Goal: Task Accomplishment & Management: Complete application form

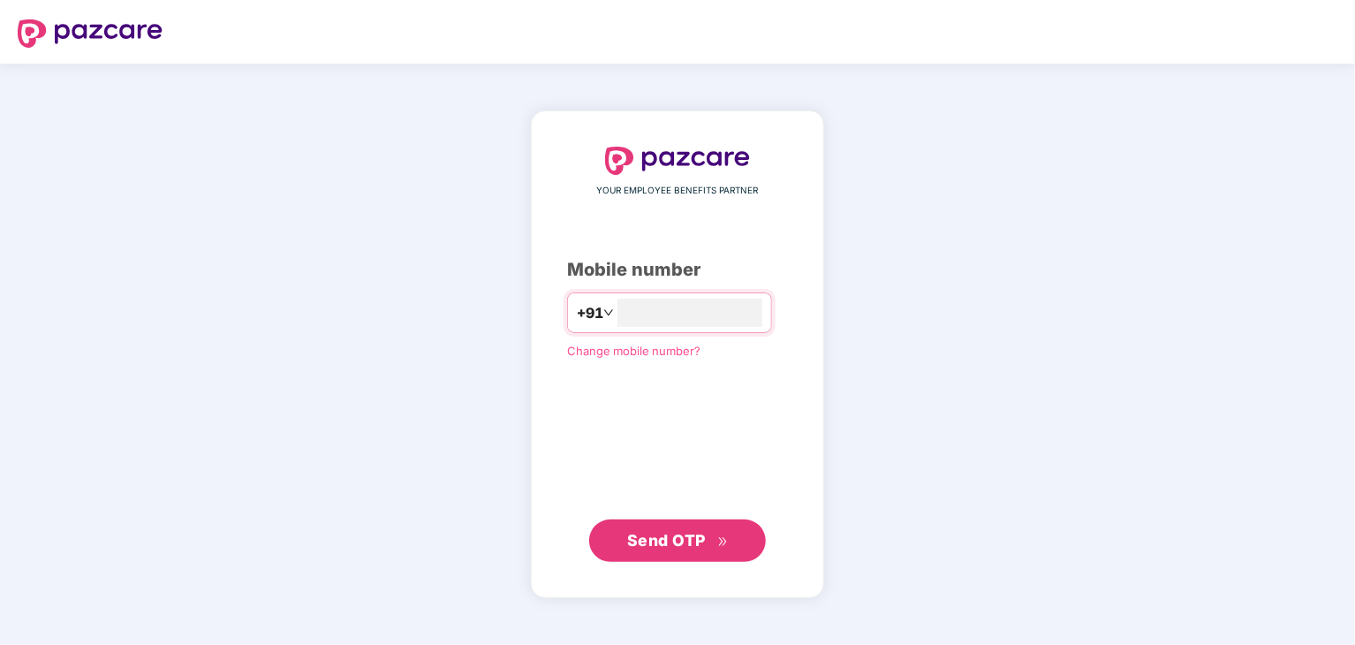
type input "**********"
click at [729, 548] on button "Send OTP" at bounding box center [677, 539] width 177 height 42
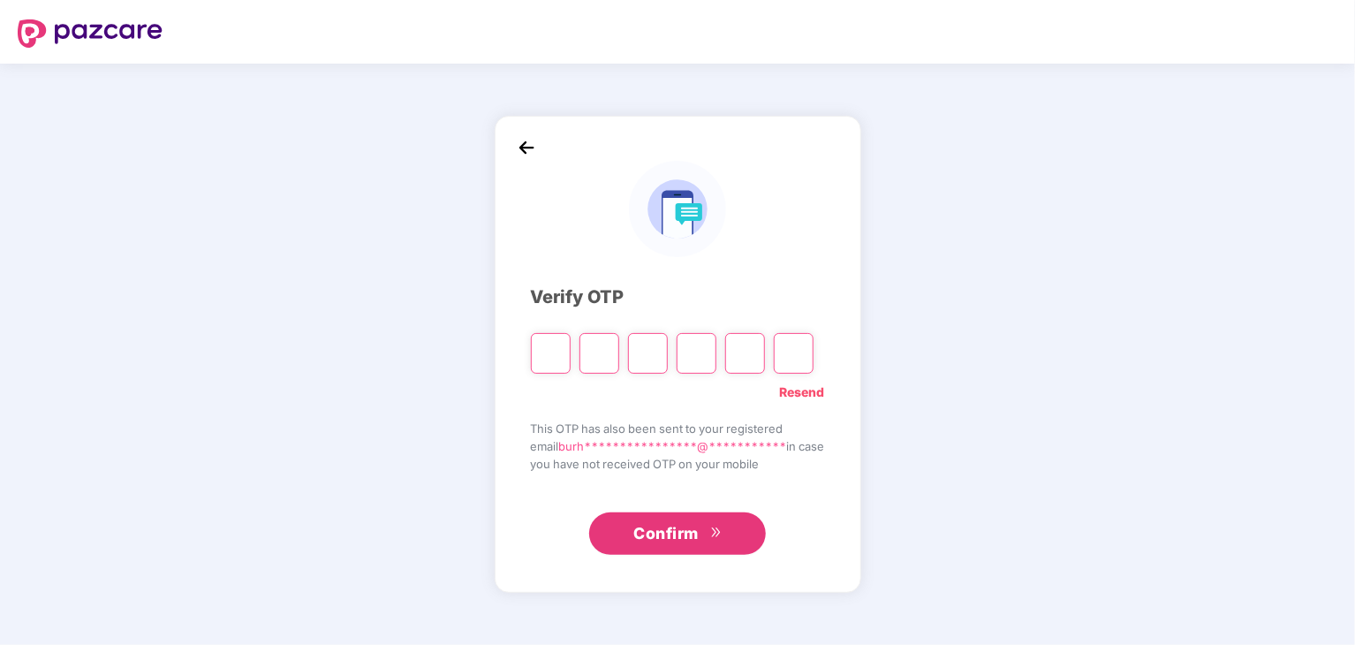
type input "*"
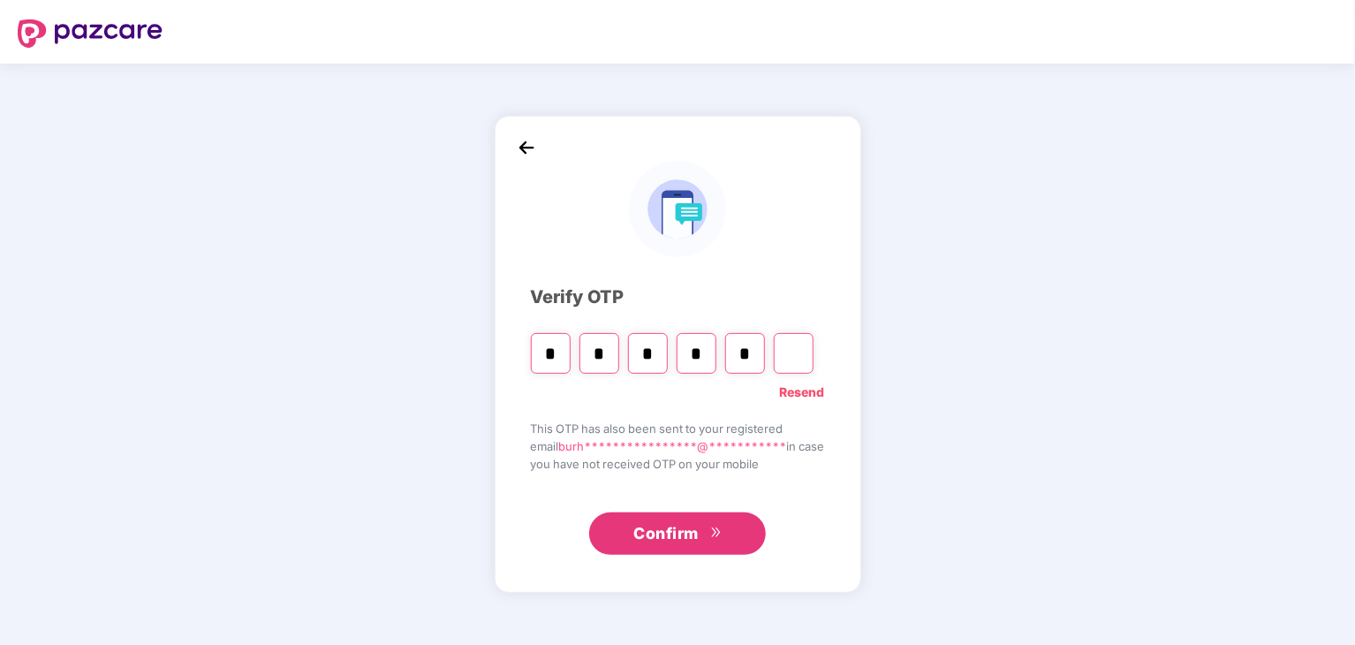
type input "*"
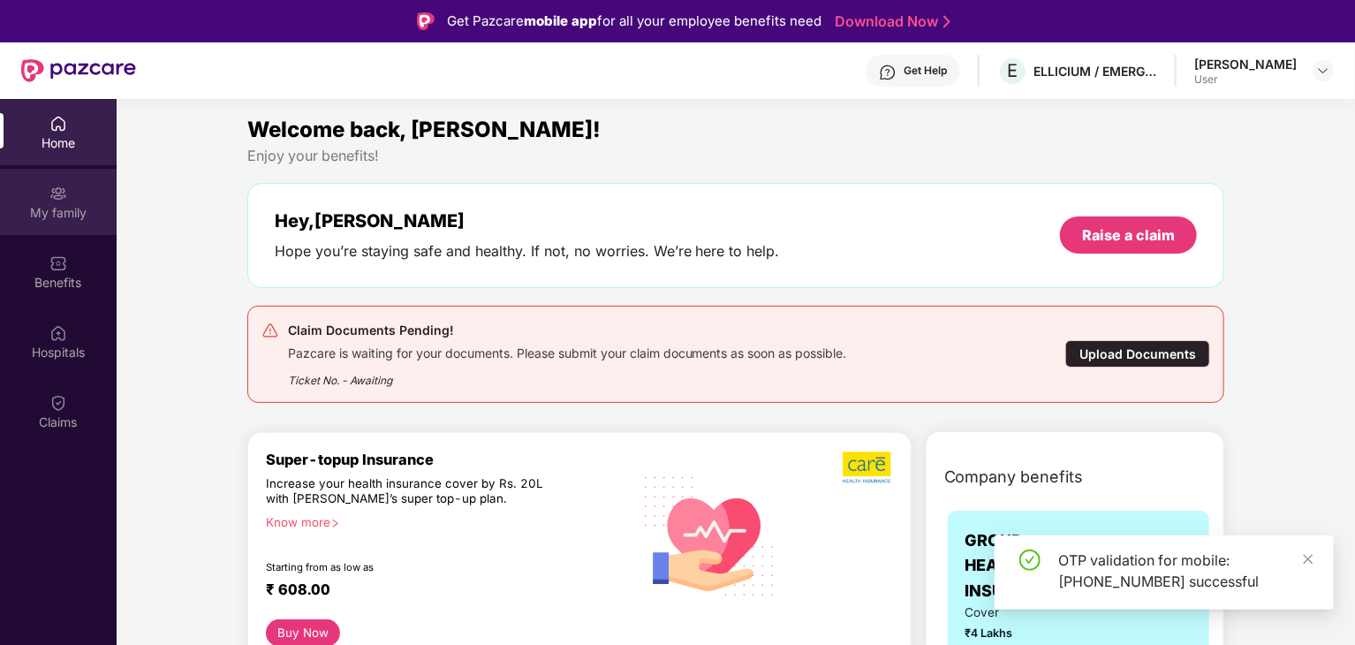
click at [49, 202] on div "My family" at bounding box center [58, 202] width 117 height 66
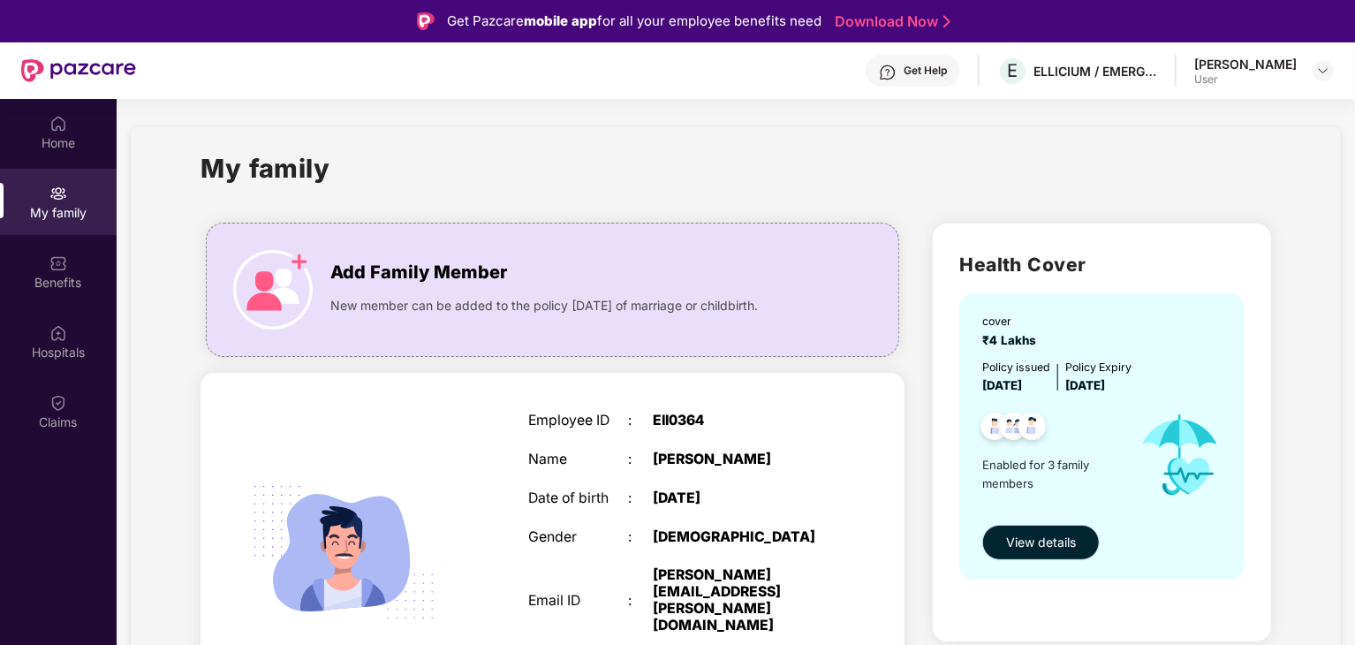
click at [1078, 533] on button "View details" at bounding box center [1040, 542] width 117 height 35
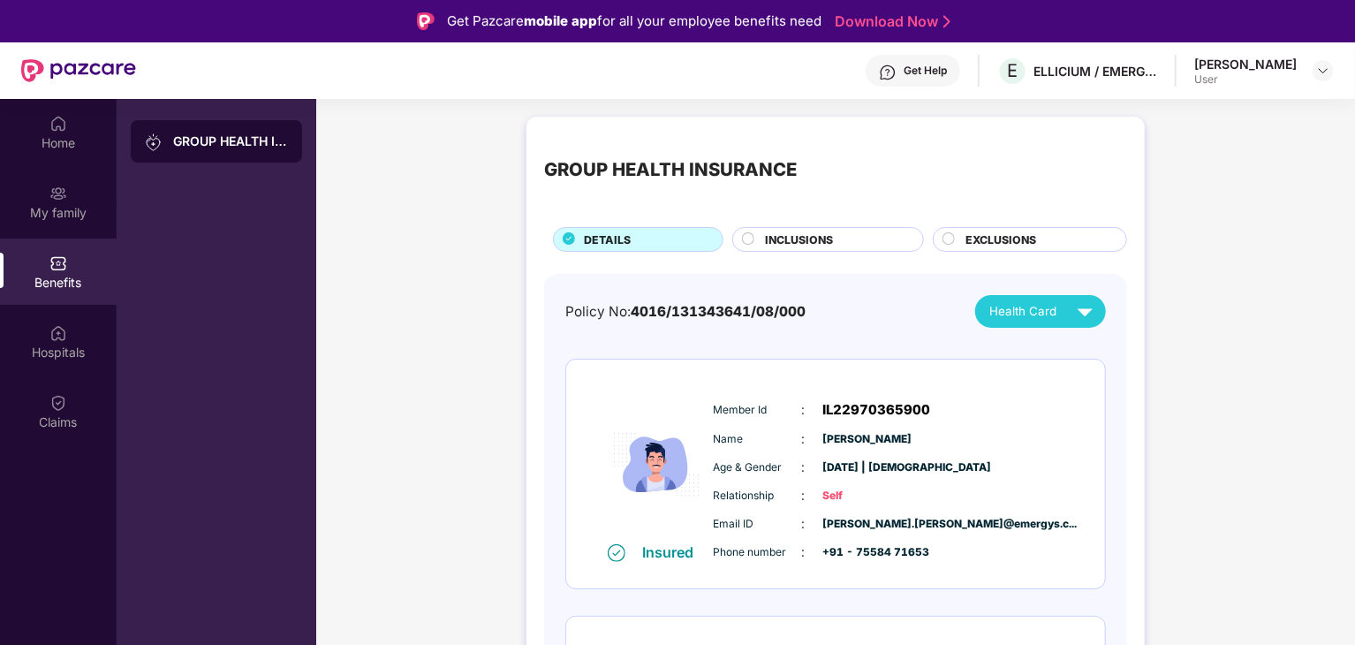
click at [1067, 319] on div "Health Card" at bounding box center [1044, 311] width 111 height 31
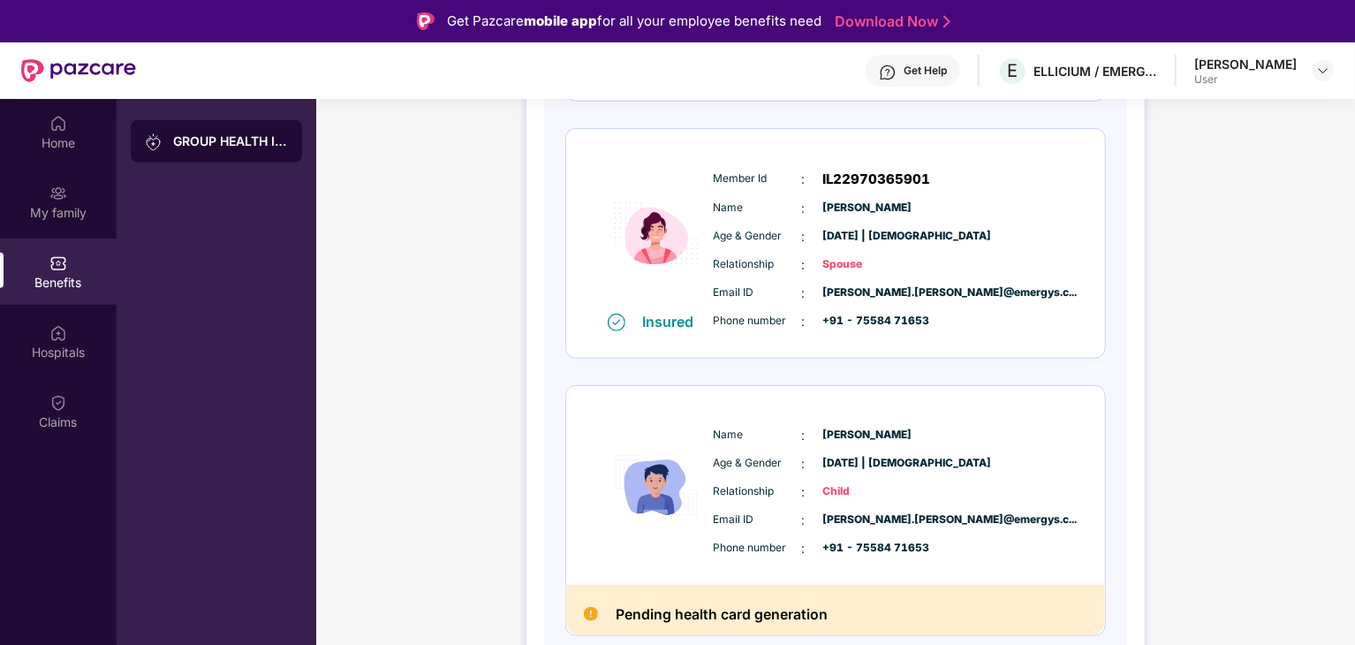
scroll to position [99, 0]
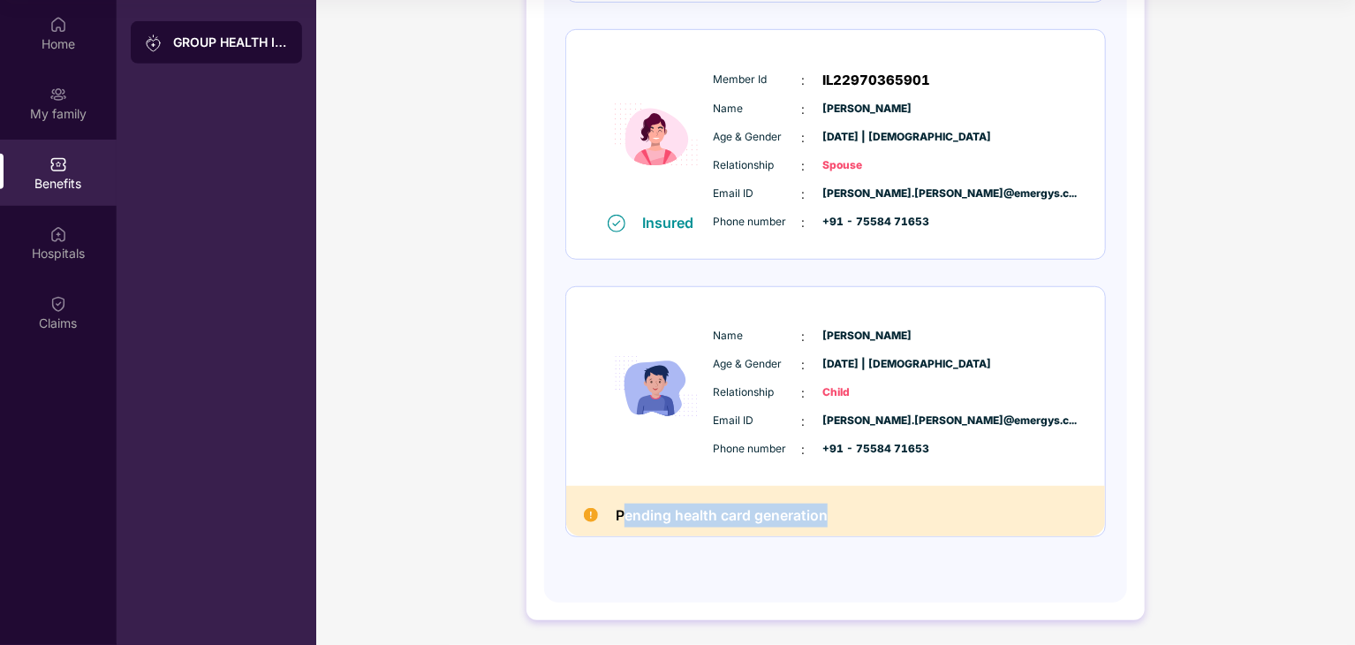
drag, startPoint x: 625, startPoint y: 530, endPoint x: 1002, endPoint y: 533, distance: 377.1
click at [1002, 533] on div "Pending health card generation" at bounding box center [835, 511] width 539 height 50
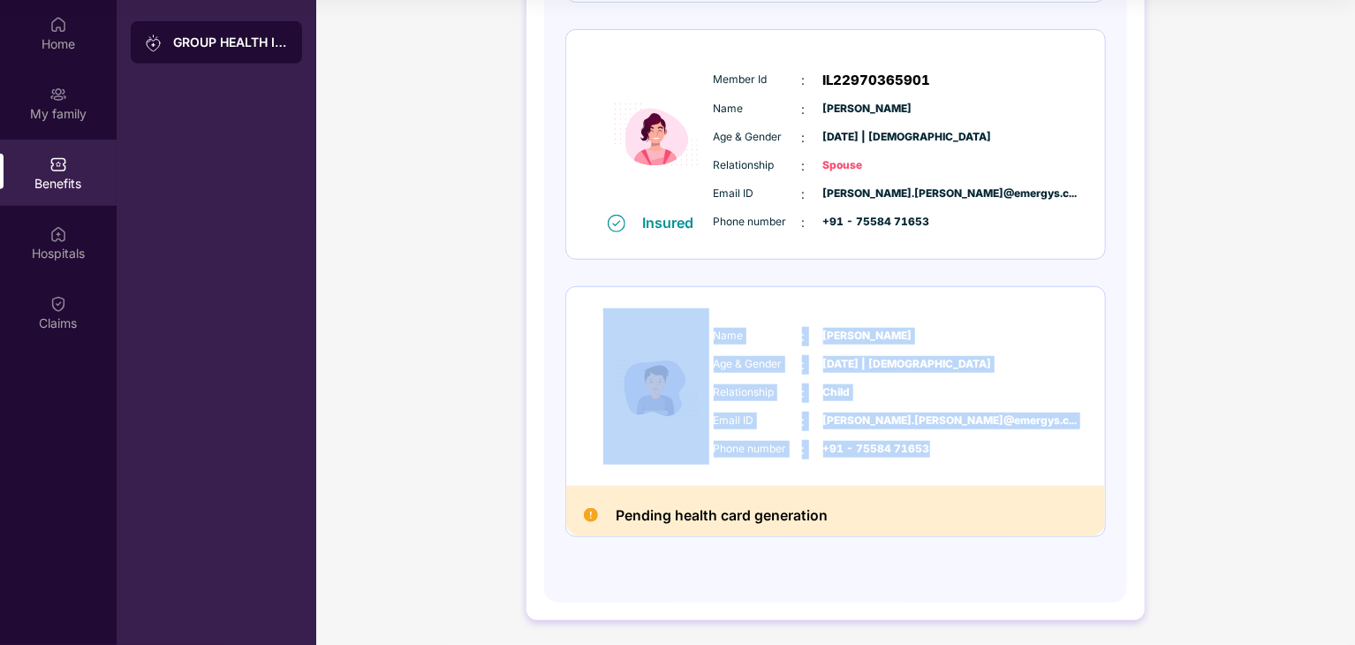
drag, startPoint x: 1021, startPoint y: 460, endPoint x: 615, endPoint y: 296, distance: 438.2
click at [519, 301] on div "GROUP HEALTH INSURANCE DETAILS INCLUSIONS EXCLUSIONS Policy No: 4016/131343641/…" at bounding box center [835, 83] width 1039 height 1125
click at [1162, 284] on div "GROUP HEALTH INSURANCE DETAILS INCLUSIONS EXCLUSIONS Policy No: 4016/131343641/…" at bounding box center [835, 83] width 1039 height 1125
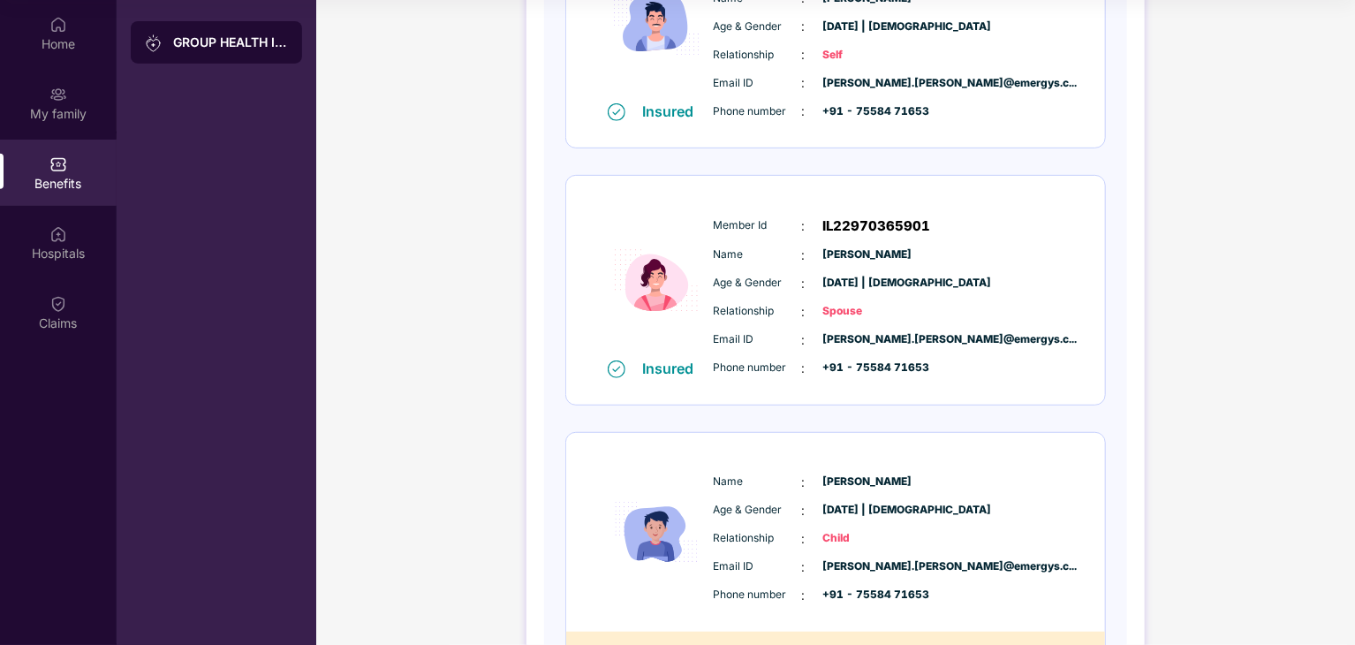
scroll to position [0, 0]
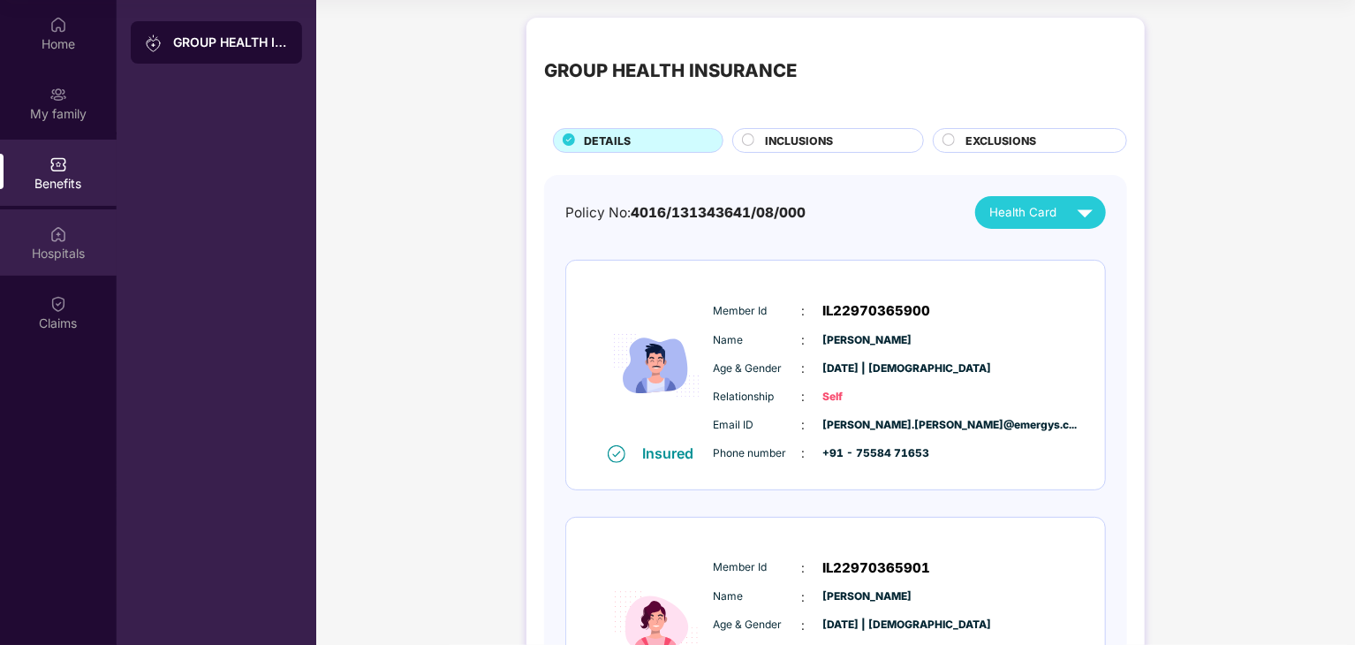
click at [73, 245] on div "Hospitals" at bounding box center [58, 254] width 117 height 18
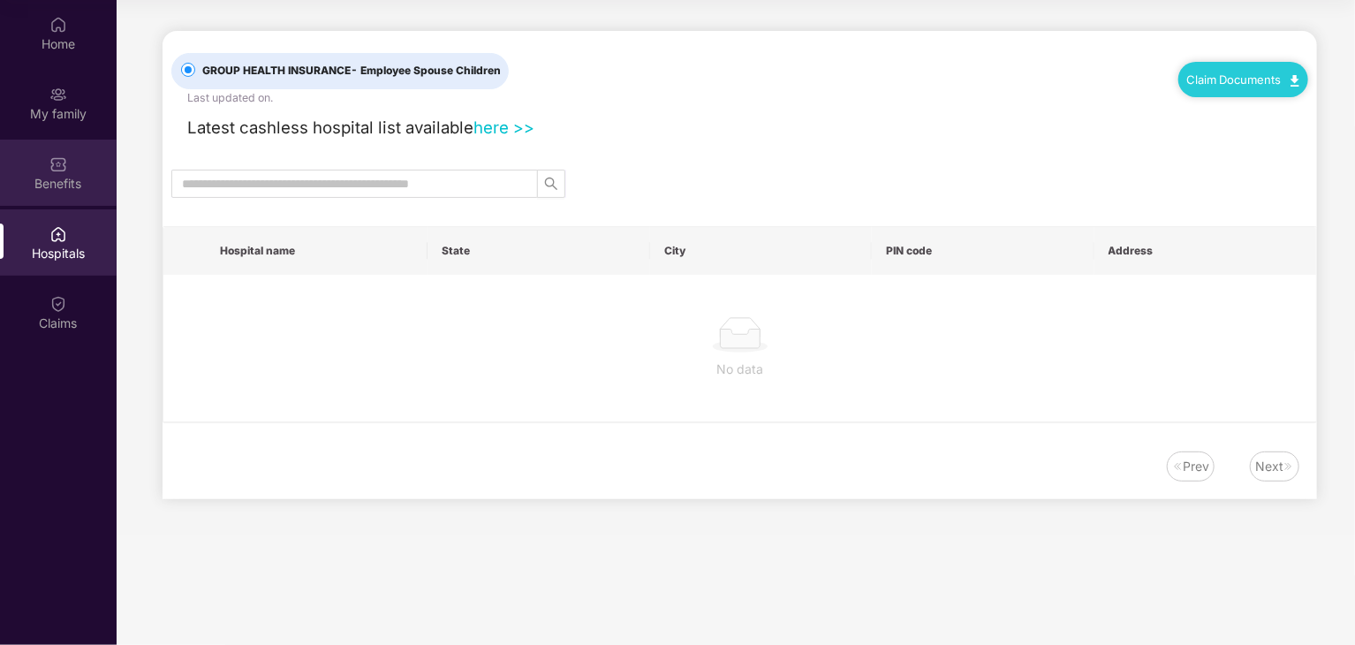
click at [64, 189] on div "Benefits" at bounding box center [58, 184] width 117 height 18
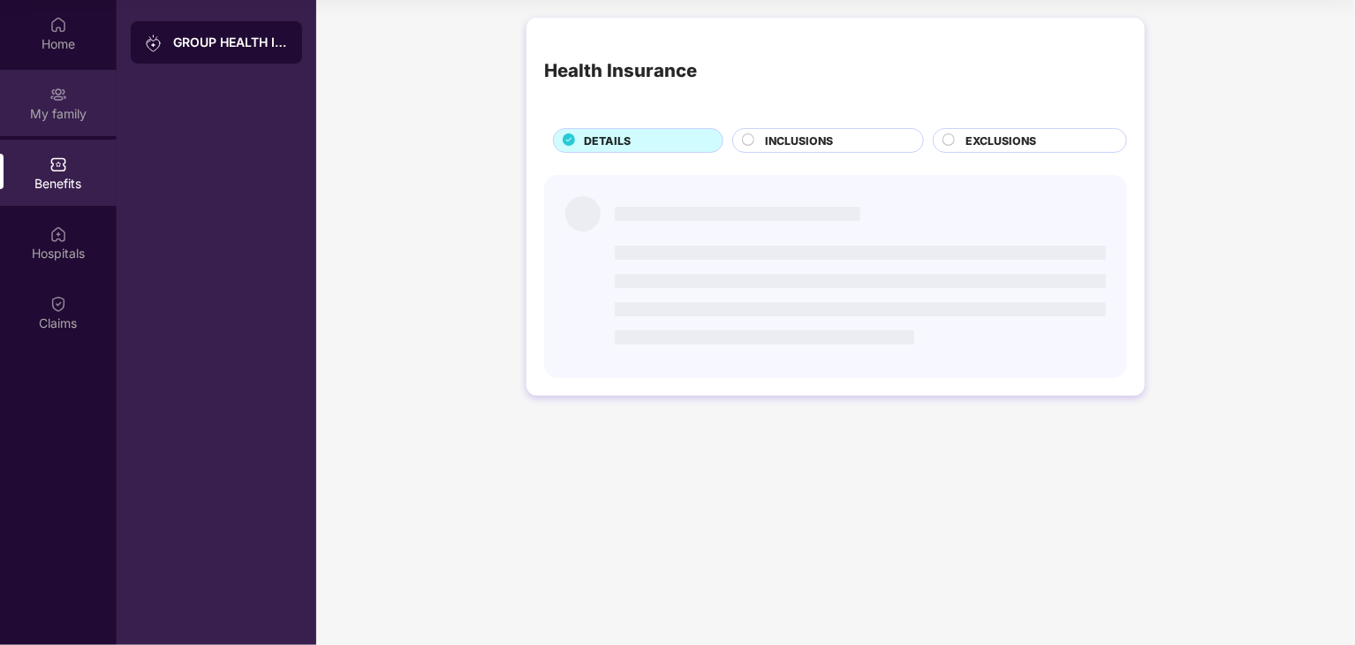
click at [60, 107] on div "My family" at bounding box center [58, 114] width 117 height 18
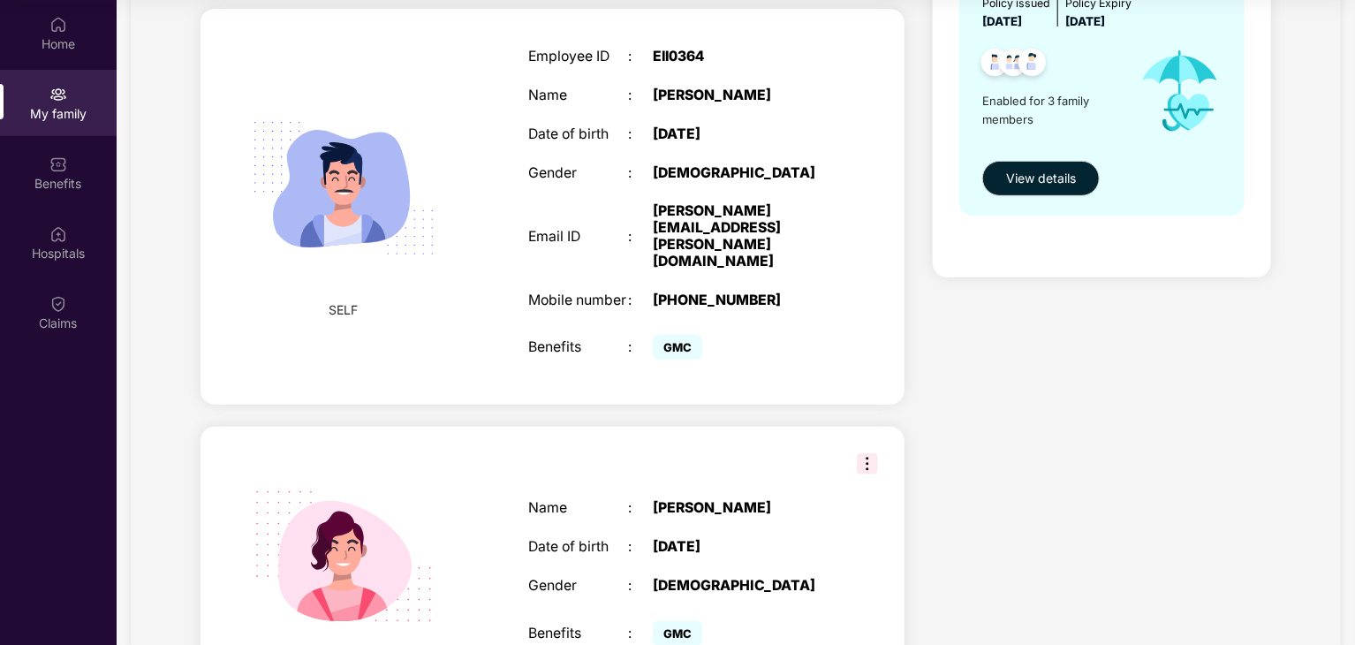
scroll to position [618, 0]
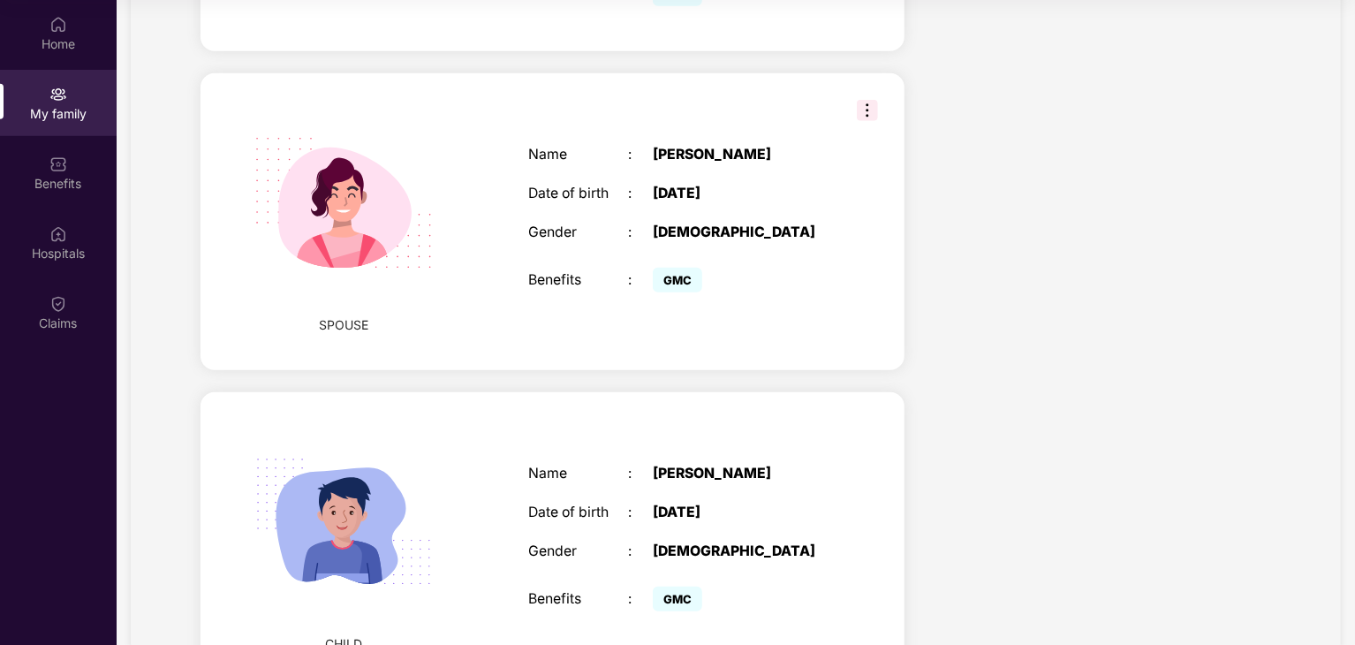
click at [867, 100] on img at bounding box center [867, 110] width 21 height 21
click at [1171, 268] on div "Health Cover cover ₹4 Lakhs Policy issued [DATE] Policy Expiry [DATE] Enabled f…" at bounding box center [1102, 101] width 367 height 1219
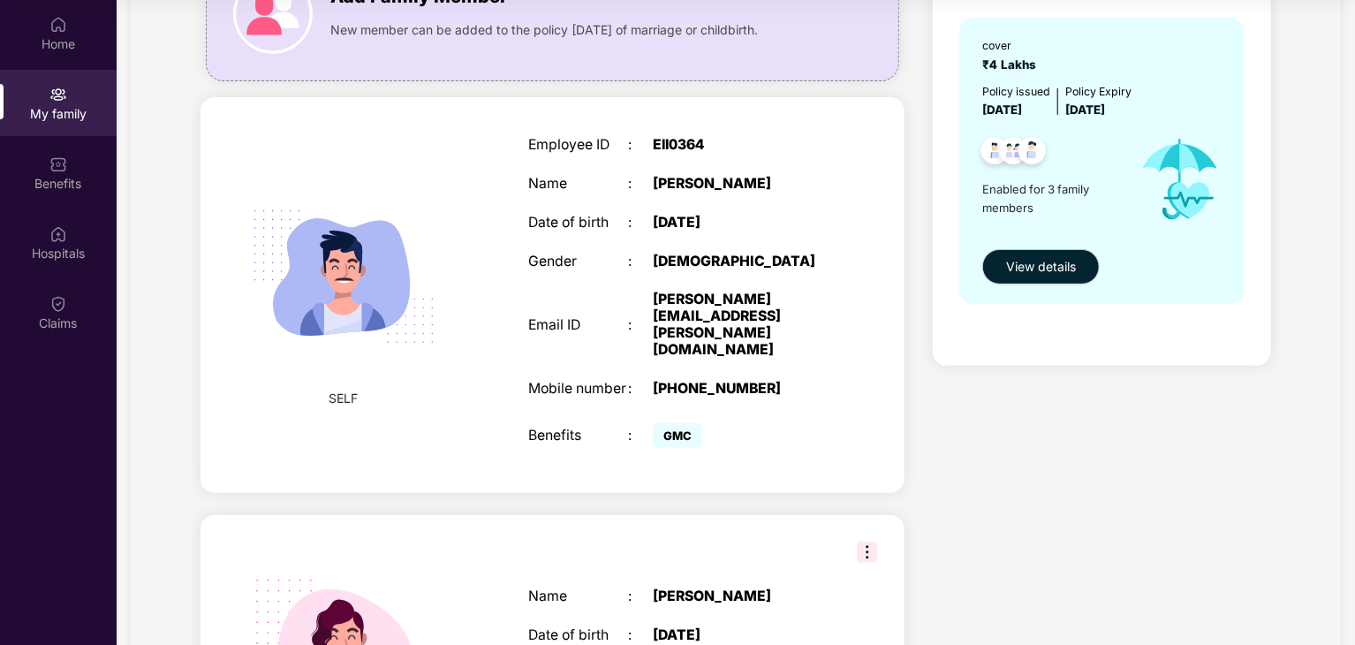
scroll to position [88, 0]
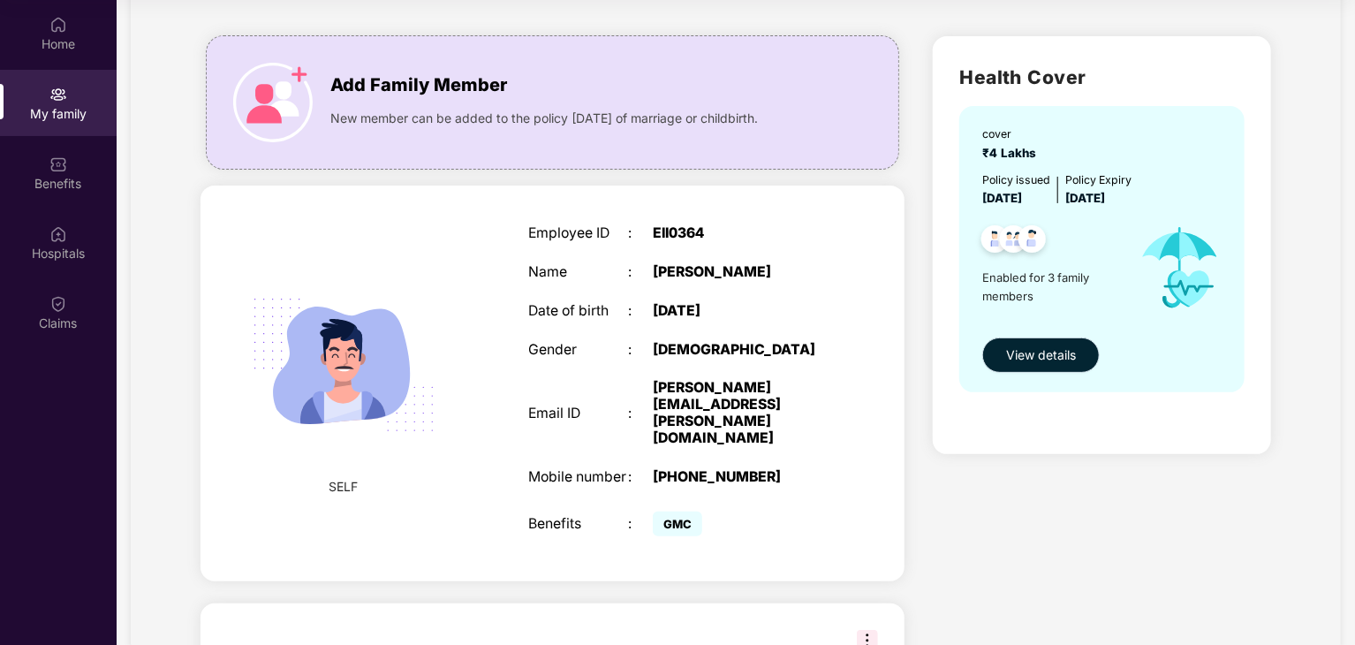
click at [1070, 352] on span "View details" at bounding box center [1041, 354] width 70 height 19
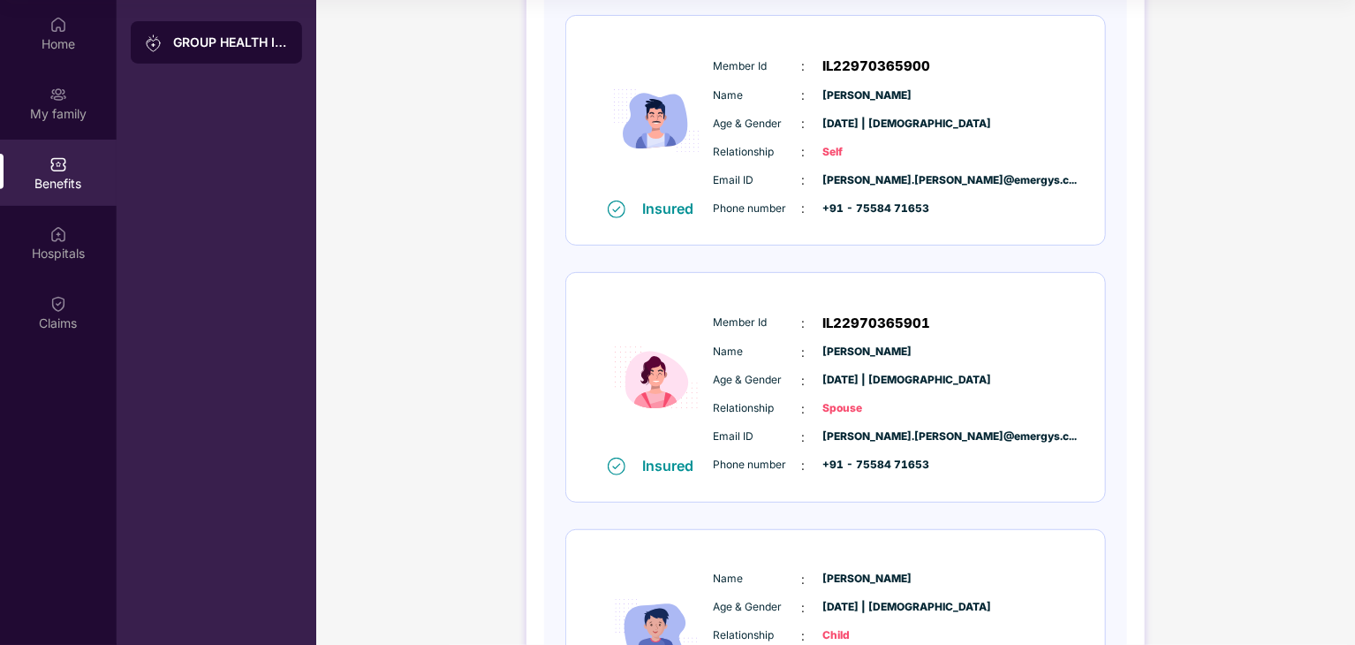
scroll to position [265, 0]
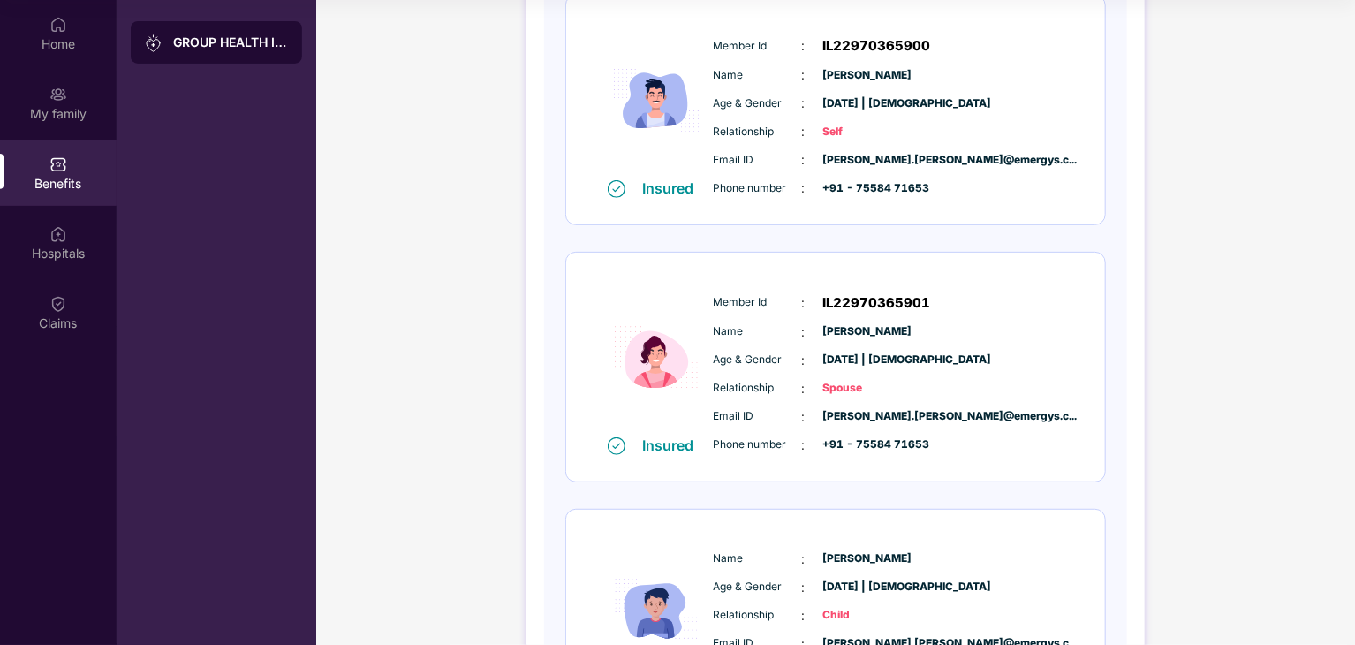
click at [1346, 110] on div "GROUP HEALTH INSURANCE DETAILS INCLUSIONS EXCLUSIONS Policy No: 4016/131343641/…" at bounding box center [835, 306] width 1039 height 1125
click at [72, 63] on div "Home" at bounding box center [58, 33] width 117 height 66
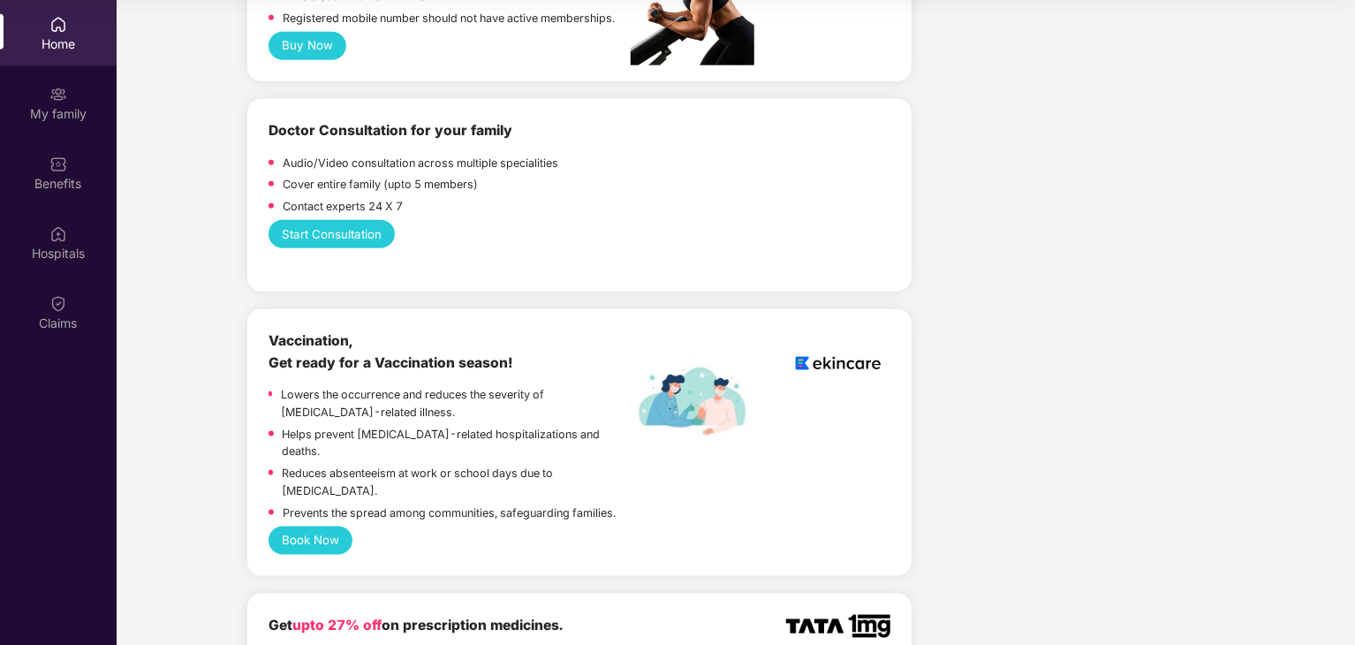
scroll to position [707, 0]
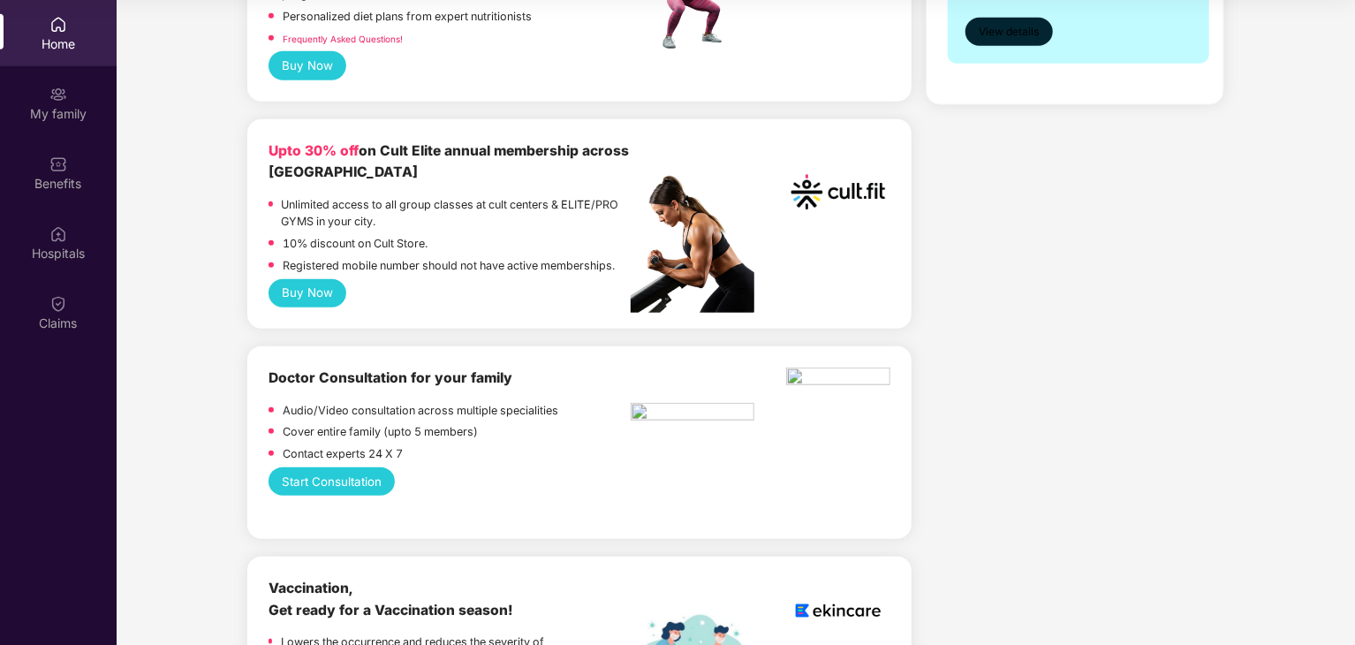
click at [1032, 20] on button "View details" at bounding box center [1008, 32] width 87 height 28
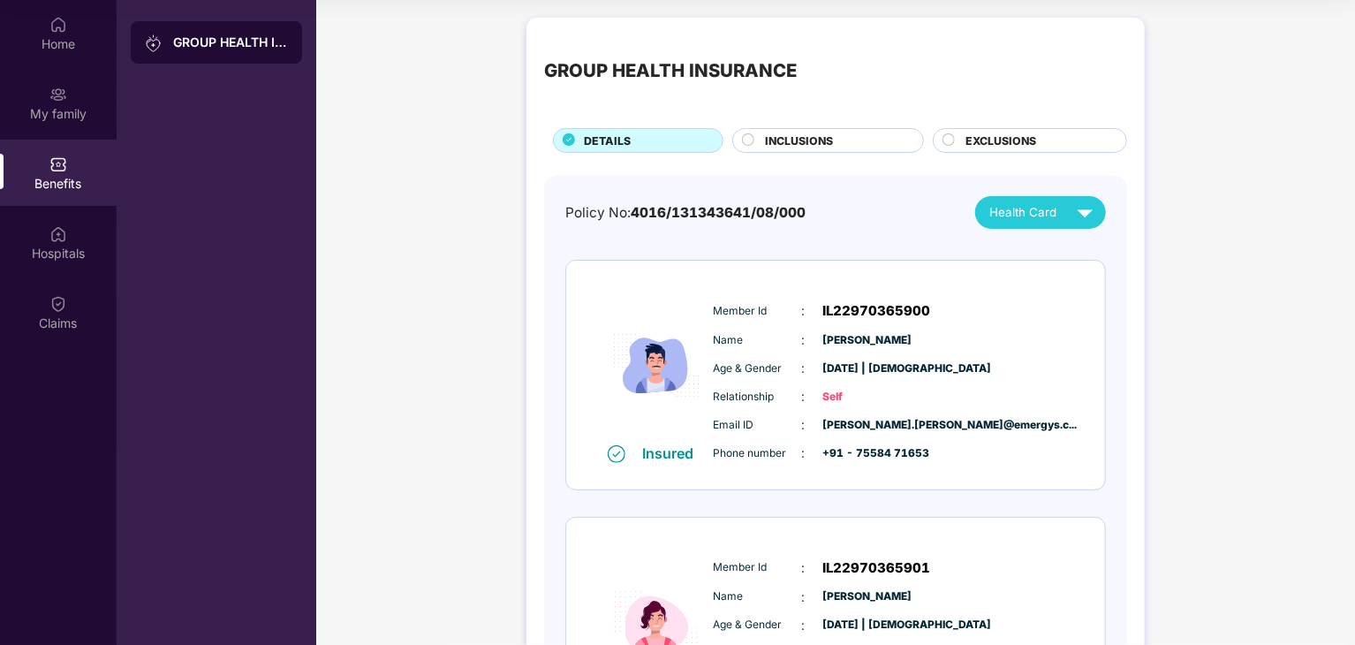
click at [807, 134] on span "INCLUSIONS" at bounding box center [799, 140] width 68 height 17
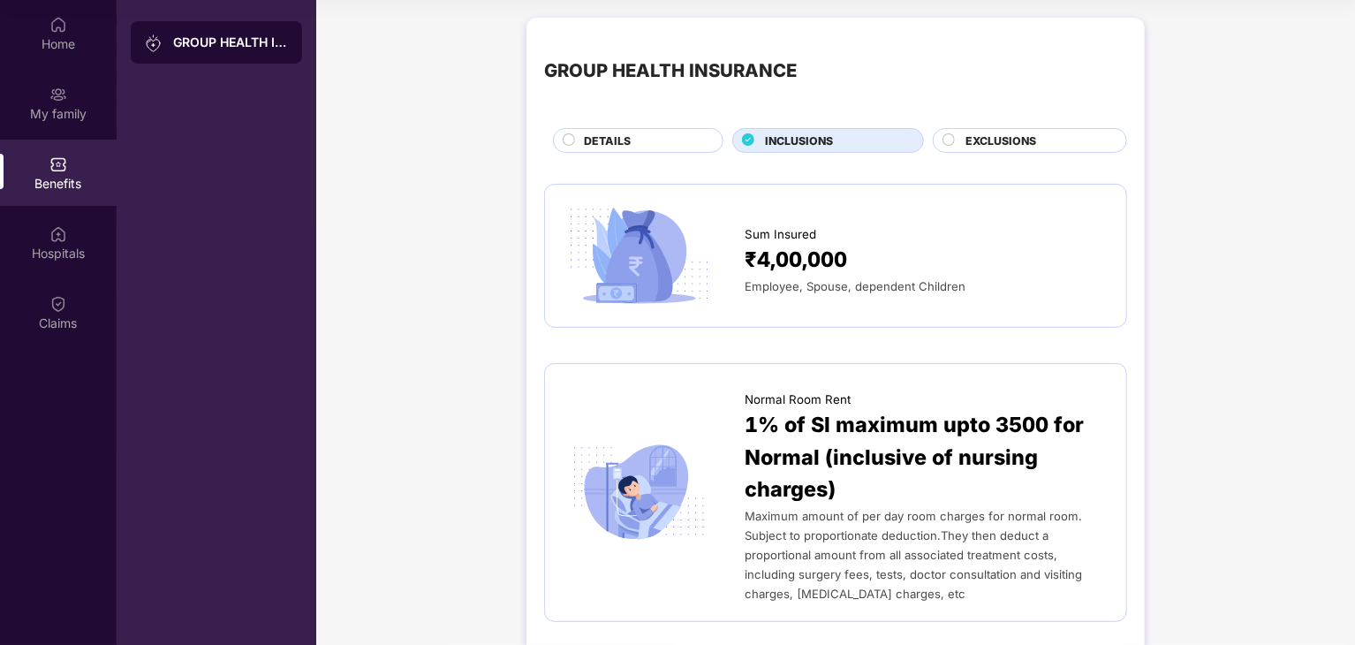
click at [703, 139] on div "DETAILS" at bounding box center [644, 141] width 139 height 19
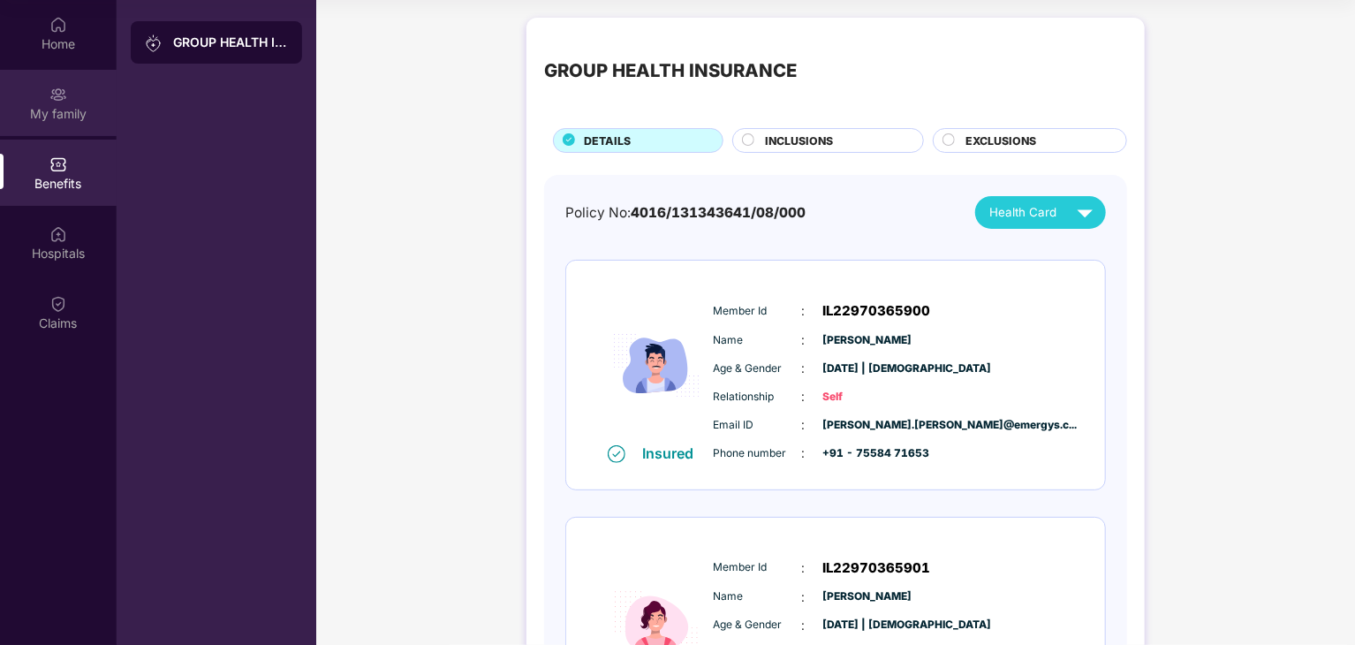
click at [64, 102] on img at bounding box center [58, 95] width 18 height 18
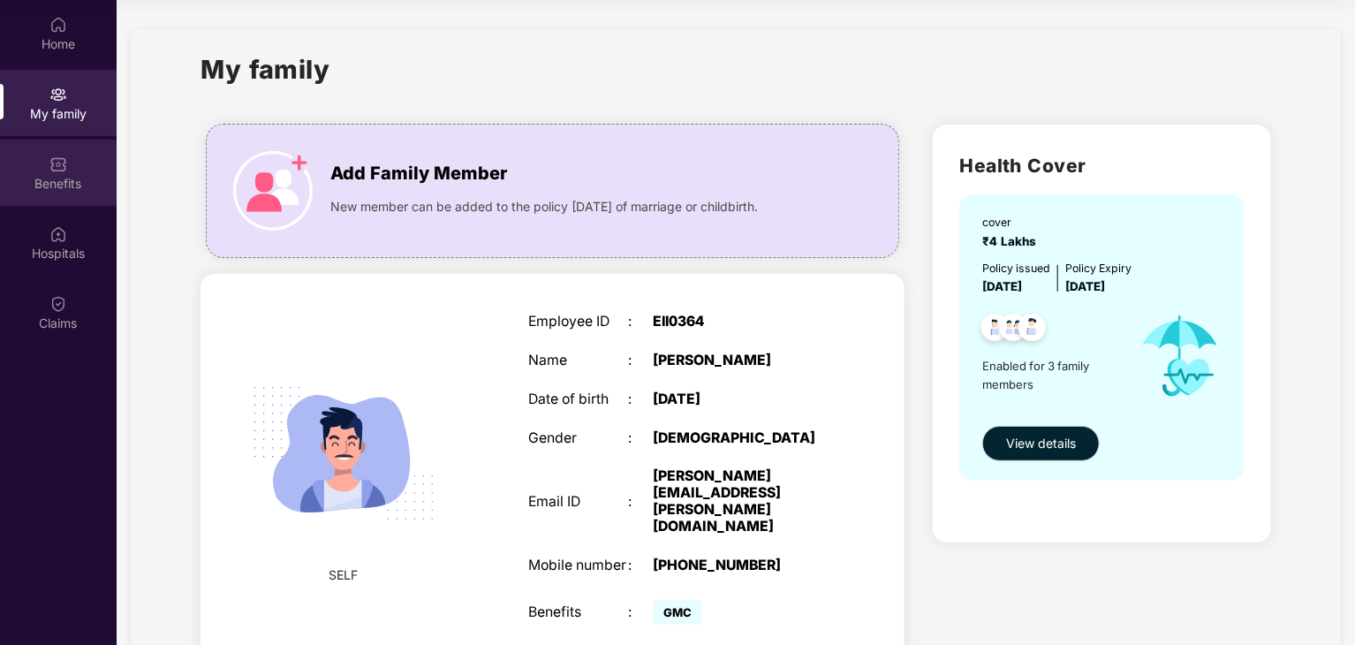
click at [52, 188] on div "Benefits" at bounding box center [58, 184] width 117 height 18
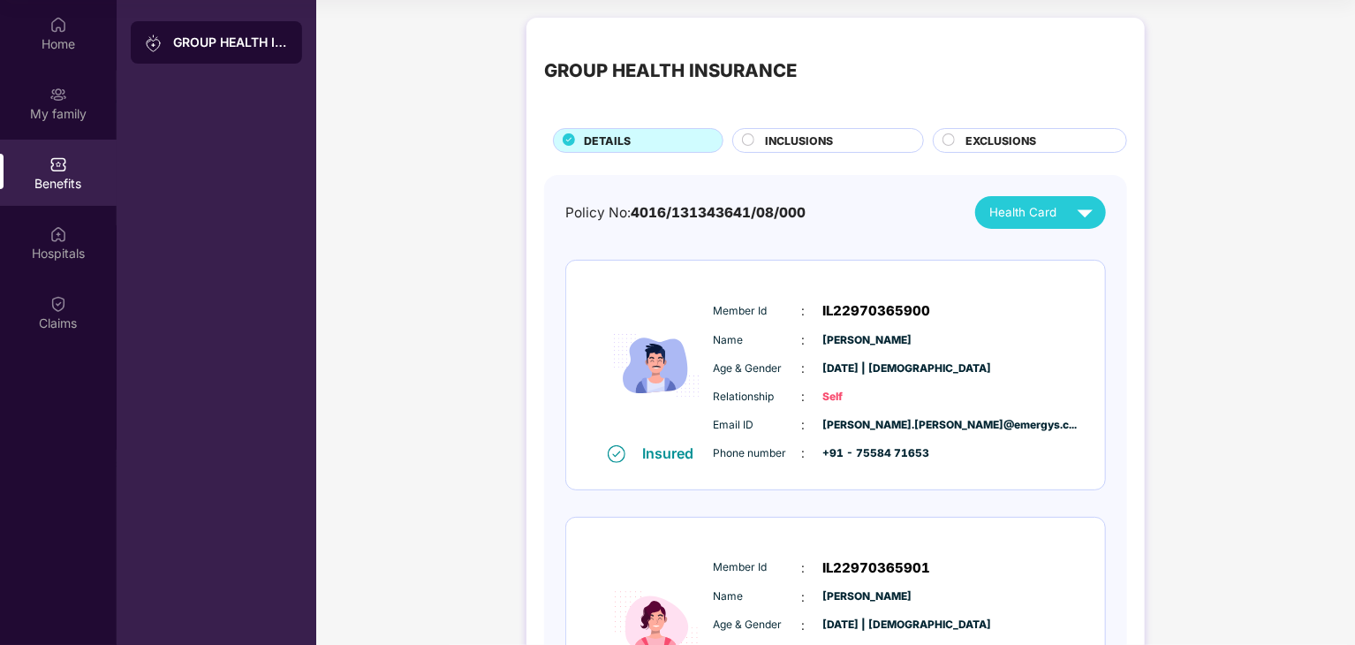
click at [177, 43] on div "GROUP HEALTH INSURANCE" at bounding box center [230, 43] width 115 height 18
click at [64, 43] on div "Home" at bounding box center [58, 44] width 117 height 18
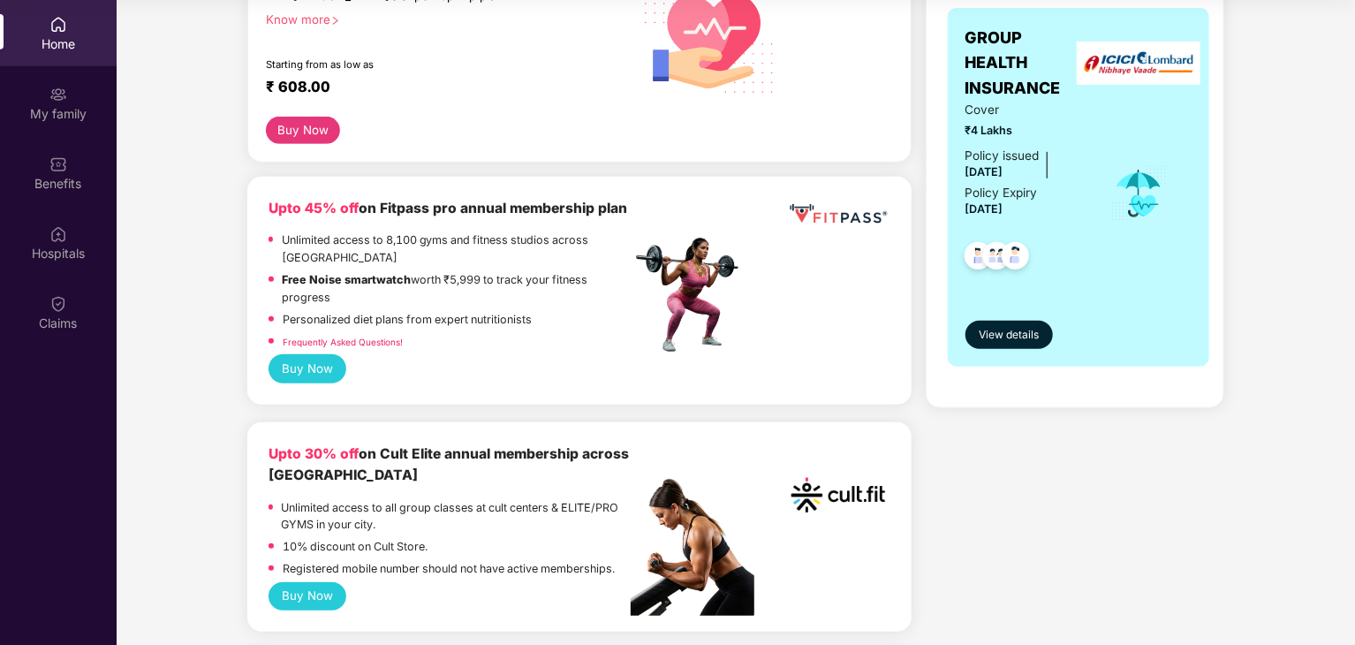
scroll to position [265, 0]
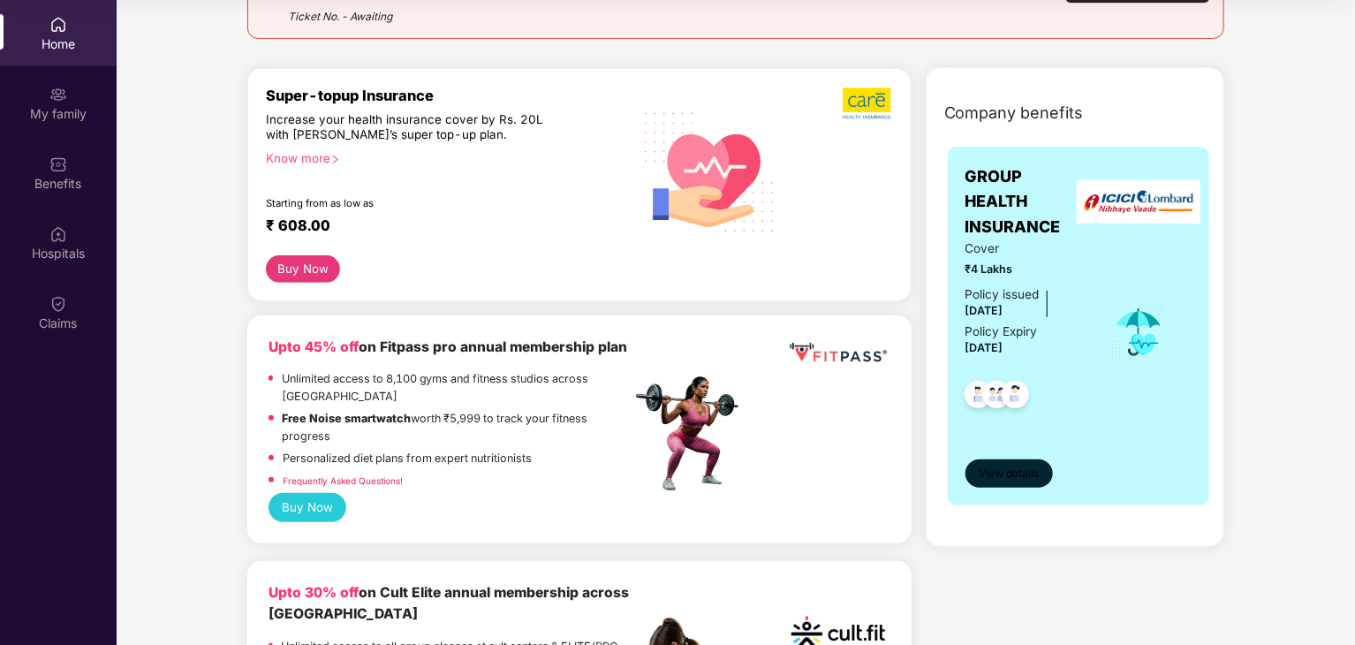
click at [997, 463] on button "View details" at bounding box center [1008, 473] width 87 height 28
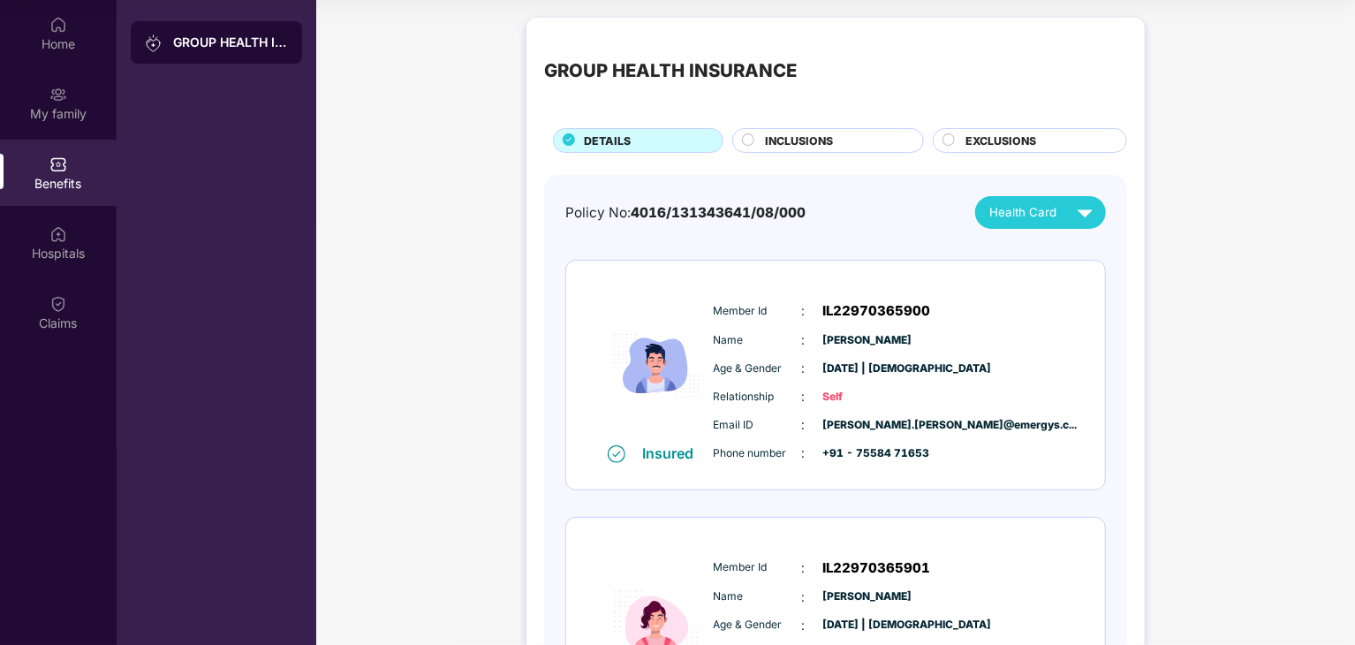
click at [1051, 229] on div "Policy No: 4016/131343641/08/000 Health Card Insured Member Id : IL22970365900 …" at bounding box center [835, 623] width 541 height 854
click at [1054, 220] on span "Health Card" at bounding box center [1022, 212] width 67 height 19
click at [1081, 249] on img at bounding box center [1074, 253] width 13 height 13
click at [62, 296] on img at bounding box center [58, 304] width 18 height 18
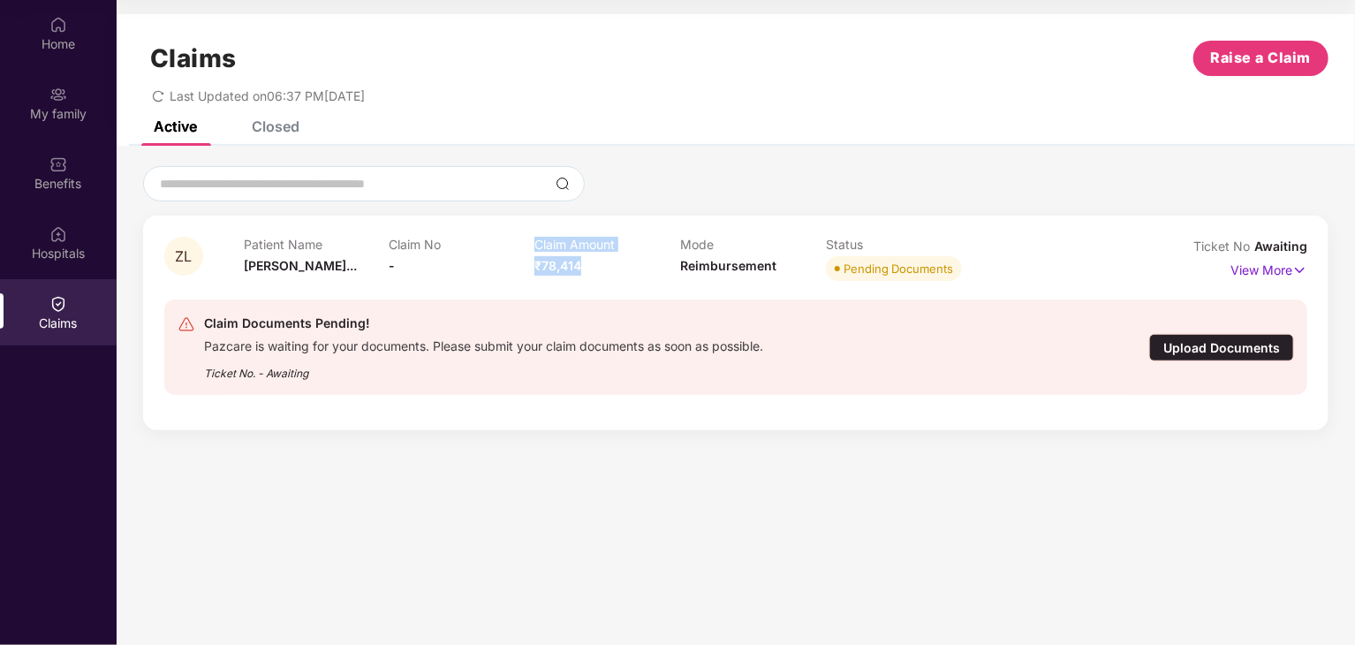
drag, startPoint x: 563, startPoint y: 266, endPoint x: 531, endPoint y: 266, distance: 32.7
click at [531, 266] on div "Patient Name [PERSON_NAME]... Claim No - Claim Amount ₹78,414 Mode Reimbursemen…" at bounding box center [680, 261] width 873 height 49
click at [710, 300] on div "Claim Documents Pending! Pazcare is waiting for your documents. Please submit y…" at bounding box center [735, 346] width 1143 height 95
click at [385, 262] on div "Patient Name [PERSON_NAME]..." at bounding box center [317, 261] width 146 height 49
click at [1282, 275] on p "View More" at bounding box center [1268, 268] width 77 height 24
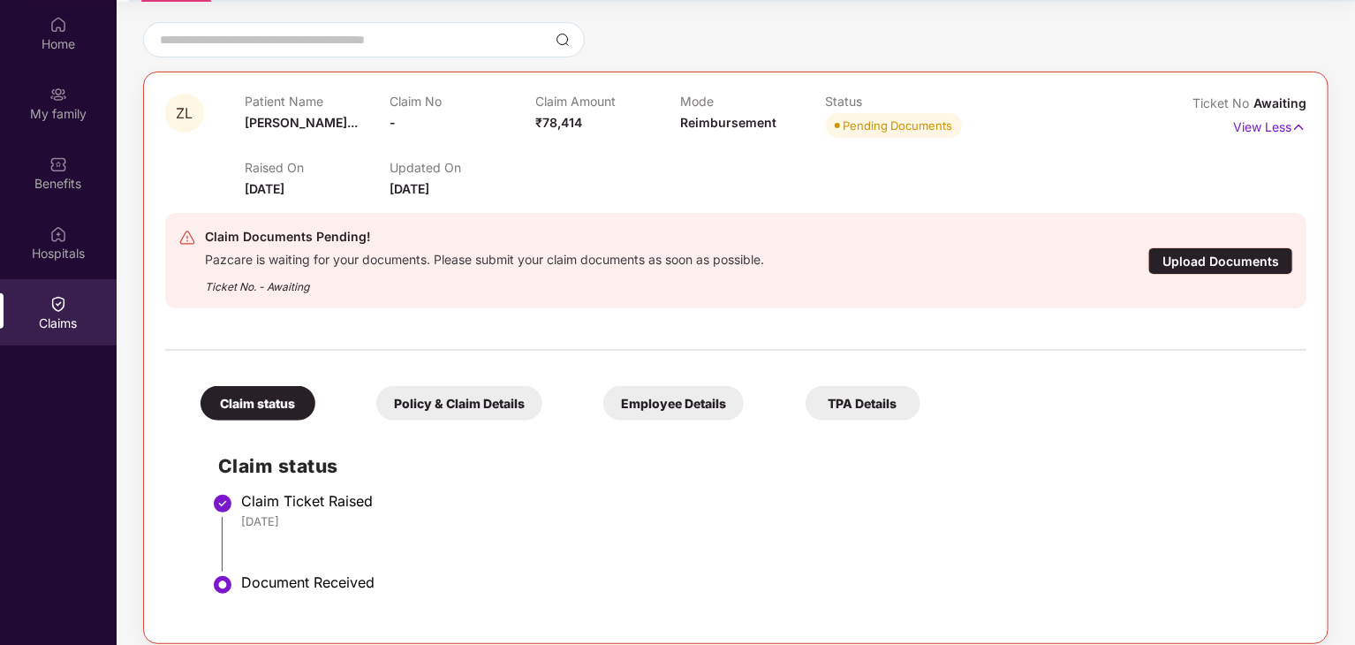
scroll to position [161, 0]
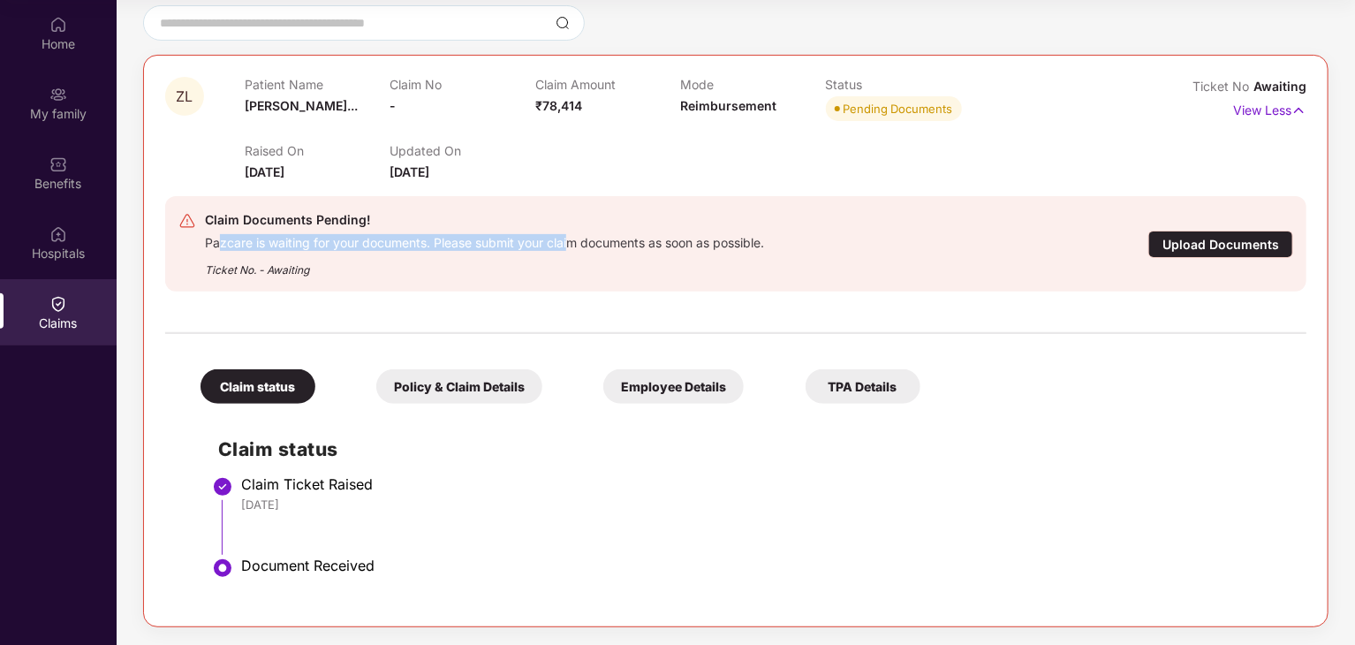
drag, startPoint x: 220, startPoint y: 238, endPoint x: 572, endPoint y: 245, distance: 352.5
click at [572, 245] on div "Pazcare is waiting for your documents. Please submit your claim documents as so…" at bounding box center [484, 241] width 559 height 20
click at [614, 277] on div "Ticket No. - Awaiting" at bounding box center [484, 264] width 559 height 27
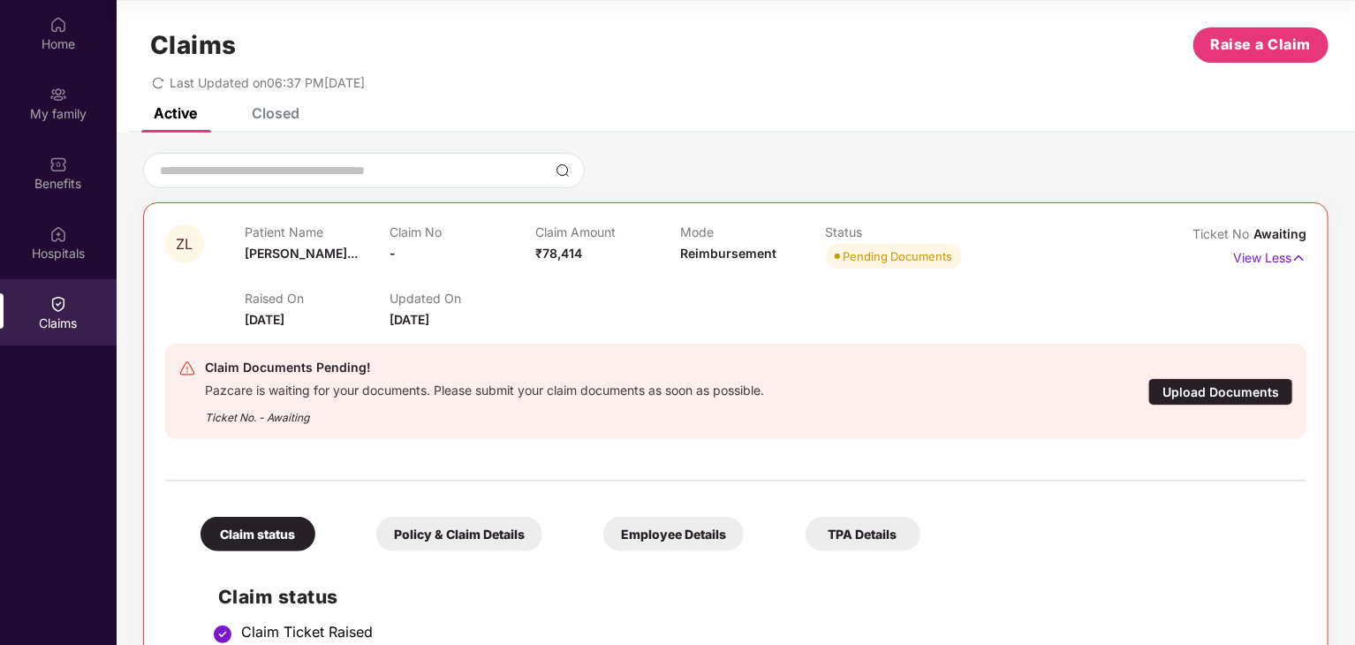
scroll to position [0, 0]
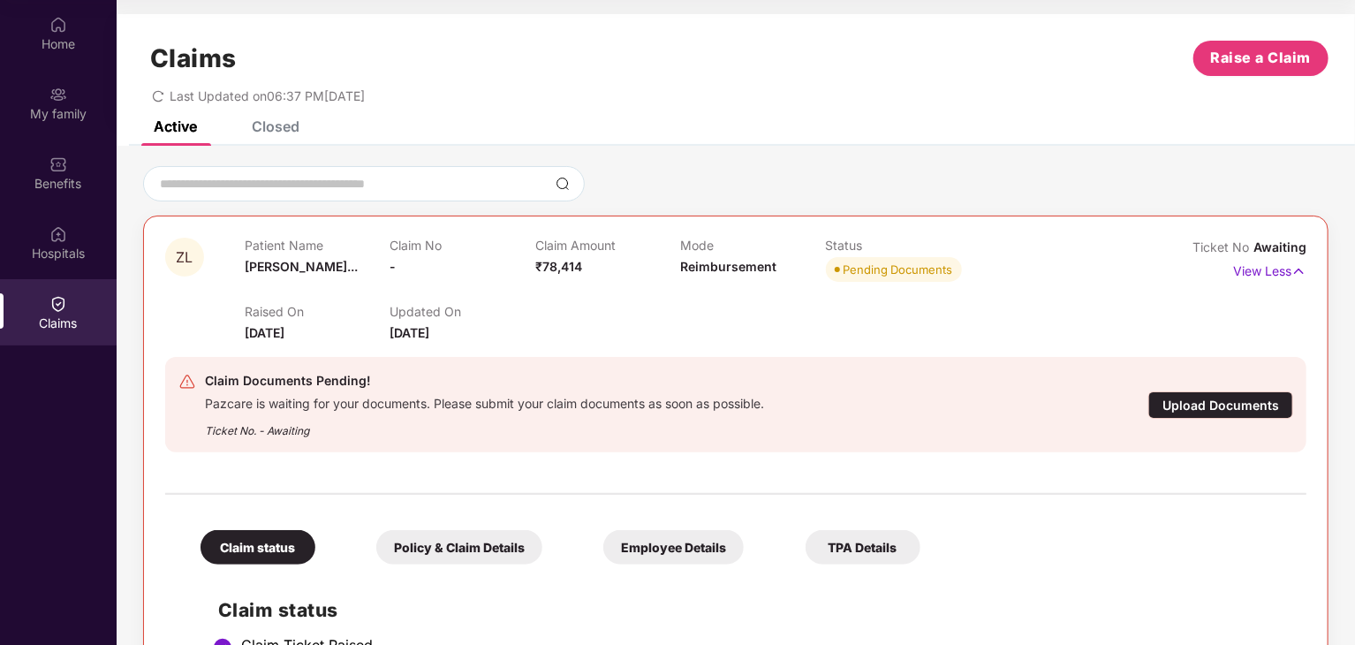
click at [896, 265] on div "Pending Documents" at bounding box center [898, 270] width 110 height 18
click at [774, 266] on div "Mode Reimbursement" at bounding box center [752, 262] width 145 height 49
click at [1276, 266] on p "View Less" at bounding box center [1269, 269] width 73 height 24
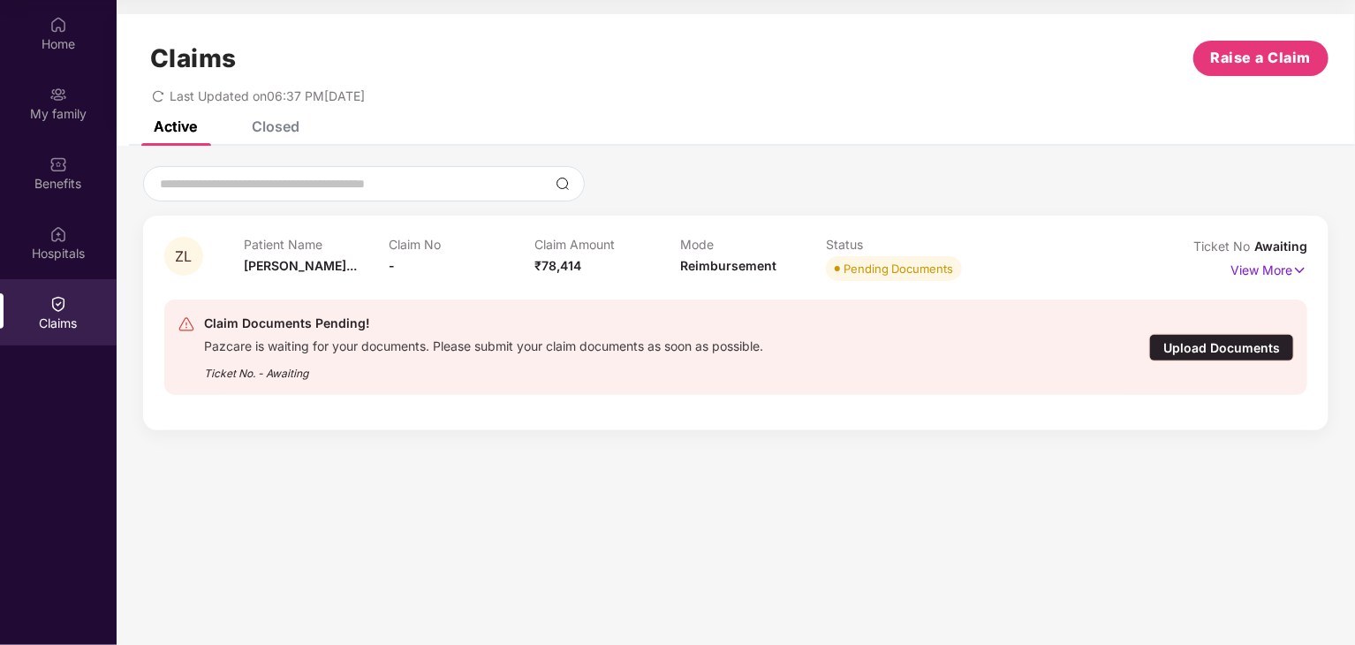
click at [281, 132] on div "Closed" at bounding box center [276, 126] width 48 height 18
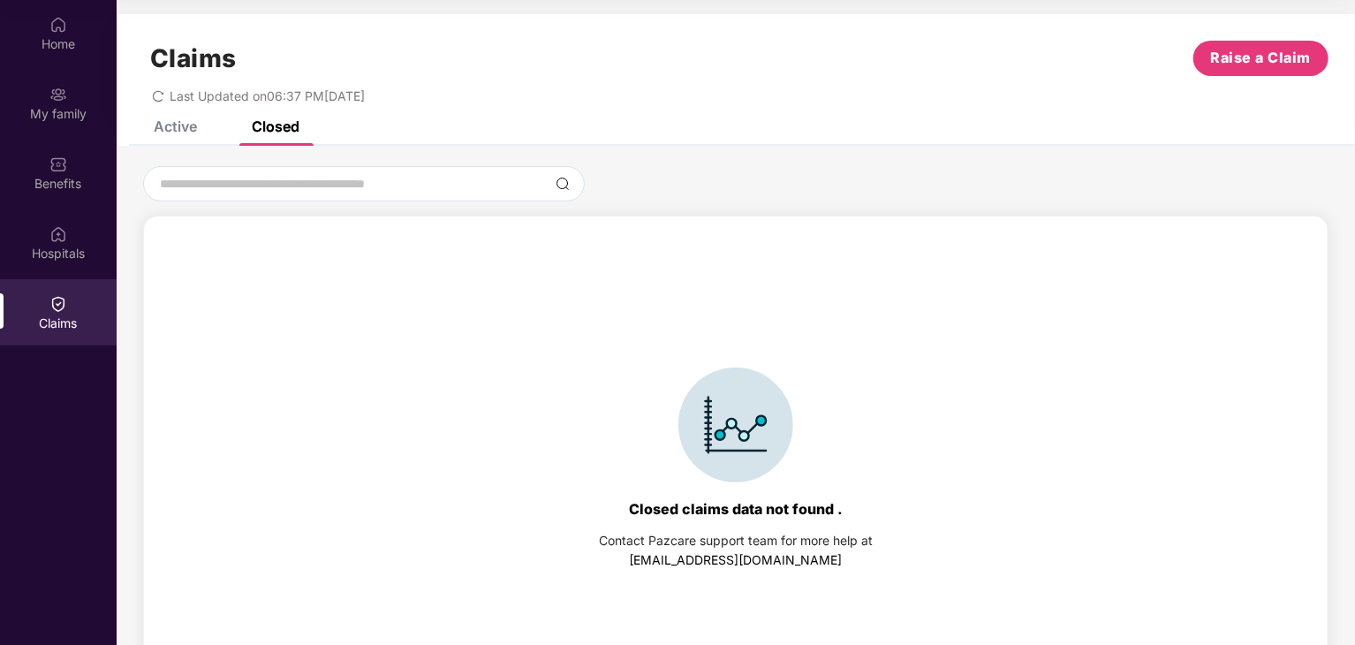
click at [186, 131] on div "Active" at bounding box center [175, 126] width 43 height 18
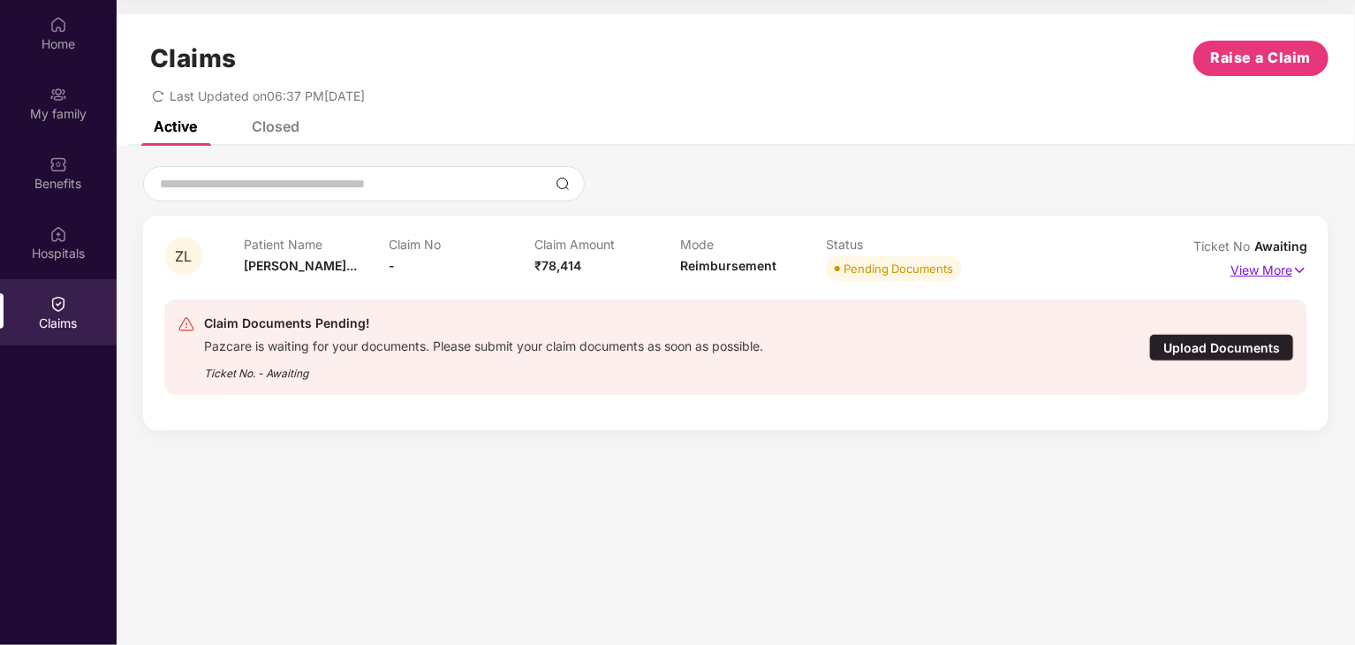
click at [1251, 269] on p "View More" at bounding box center [1268, 268] width 77 height 24
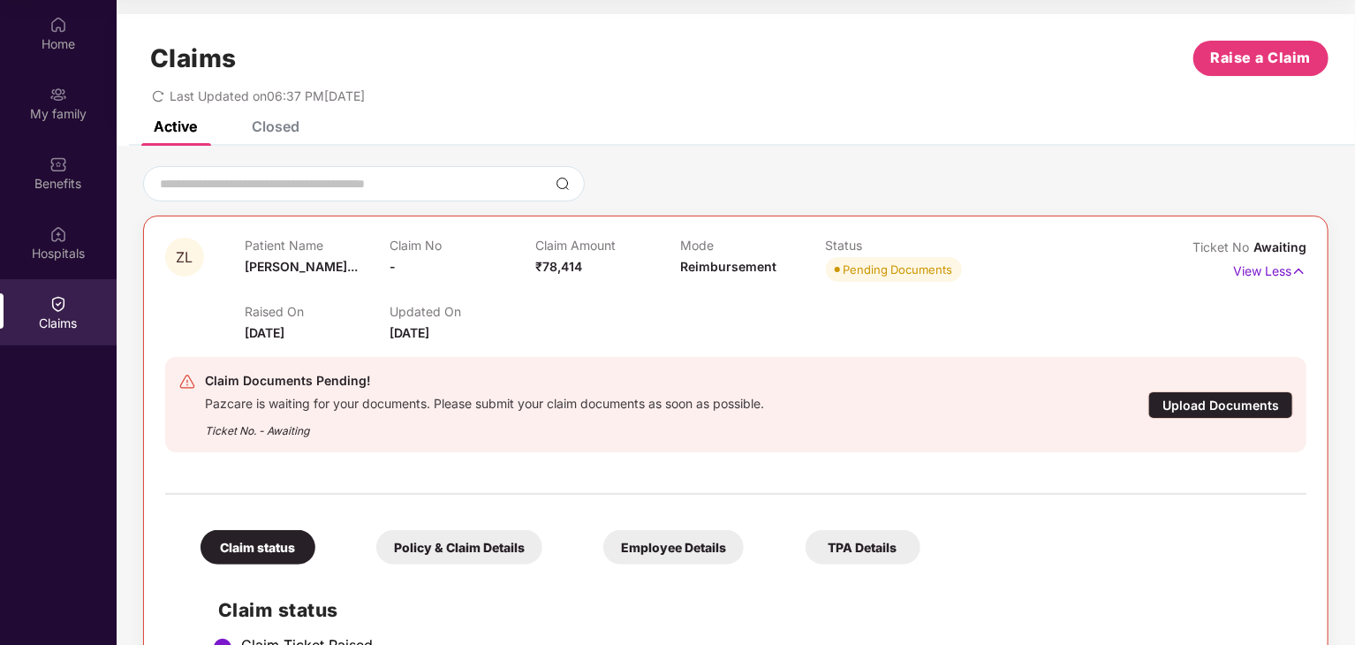
drag, startPoint x: 303, startPoint y: 342, endPoint x: 604, endPoint y: 339, distance: 301.2
click at [604, 339] on div "ZL Patient Name [PERSON_NAME]... Claim No - Claim Amount ₹78,414 Mode Reimburse…" at bounding box center [735, 502] width 1141 height 528
click at [569, 336] on div "Raised On [DATE] Updated On [DATE]" at bounding box center [681, 314] width 872 height 57
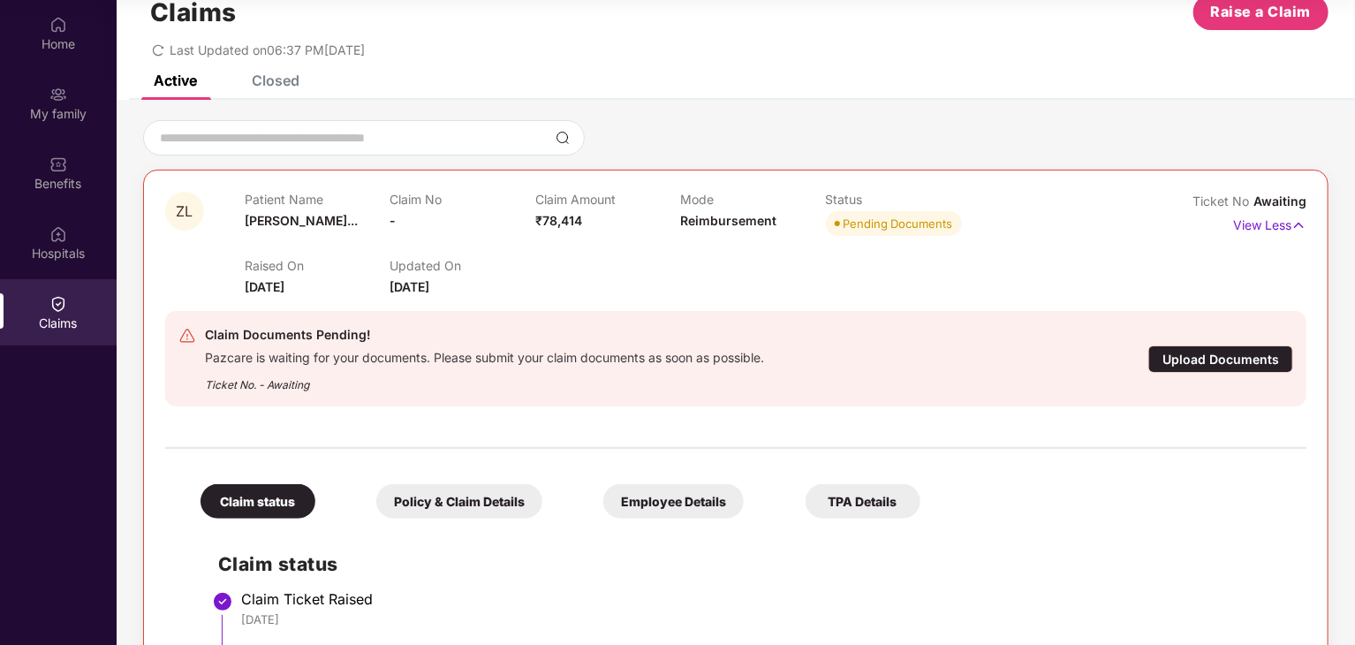
scroll to position [161, 0]
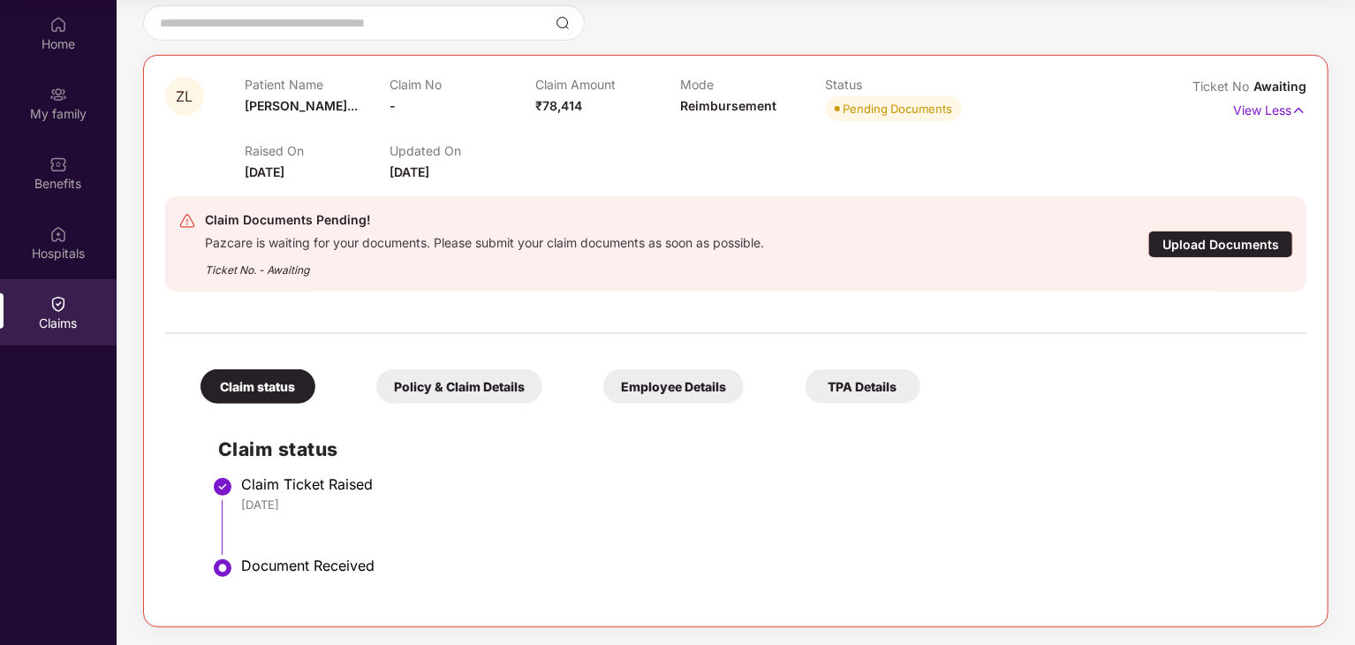
click at [474, 391] on div "Policy & Claim Details" at bounding box center [459, 386] width 166 height 34
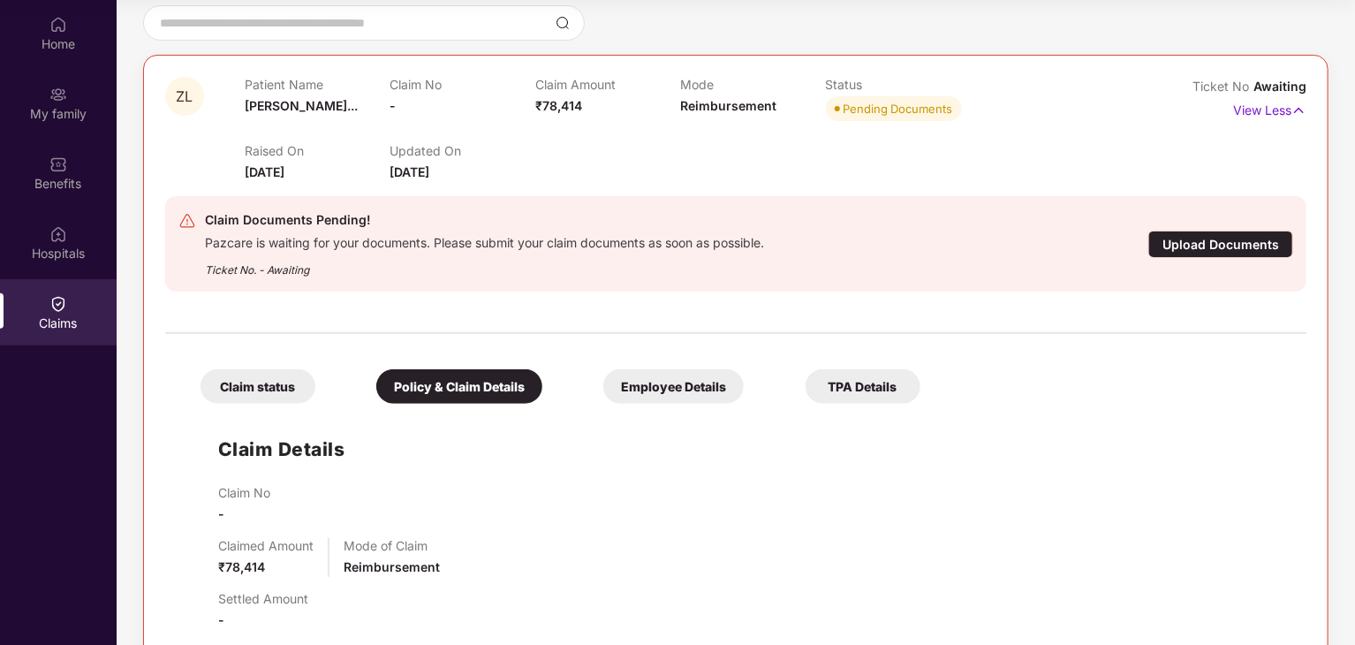
scroll to position [477, 0]
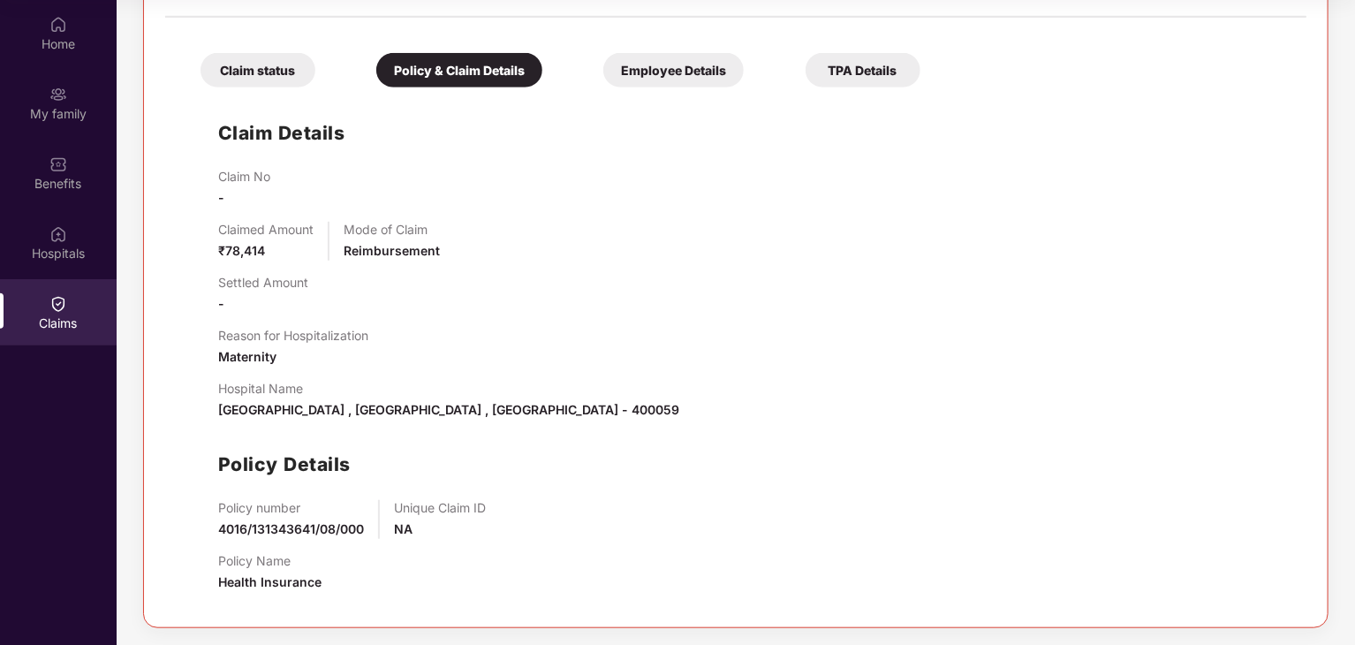
click at [684, 64] on div "Employee Details" at bounding box center [673, 70] width 140 height 34
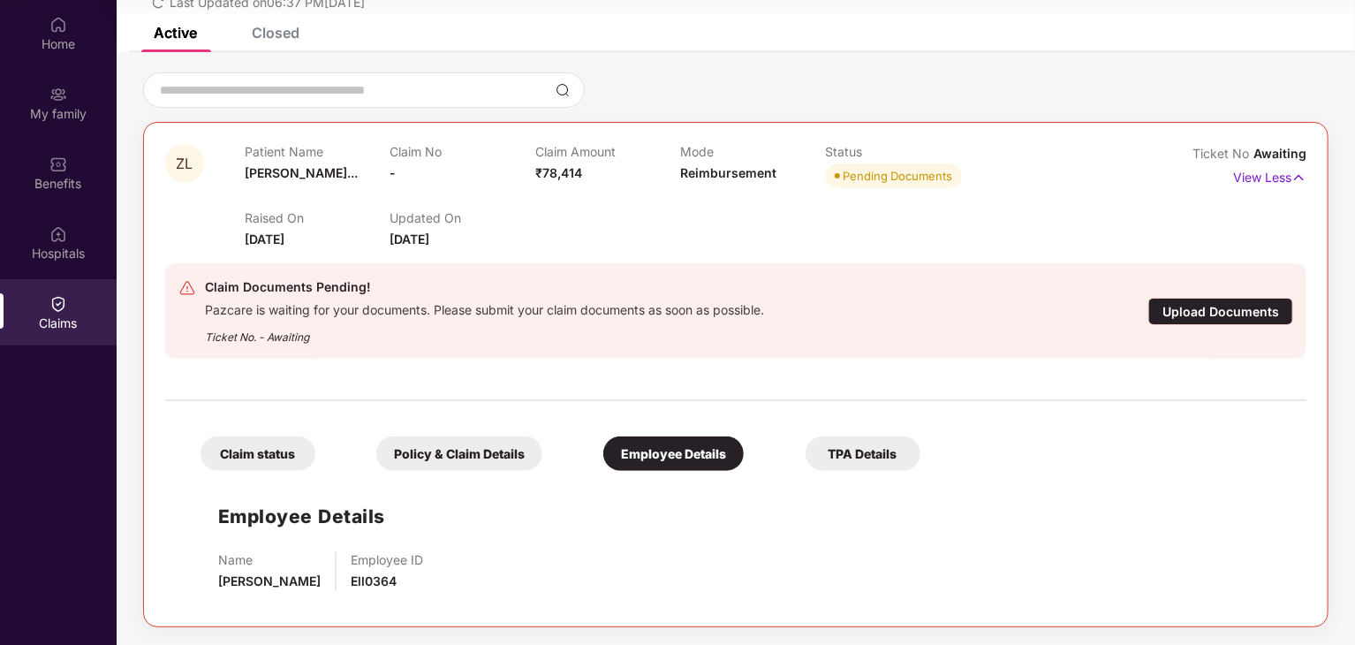
click at [855, 459] on div "TPA Details" at bounding box center [862, 453] width 115 height 34
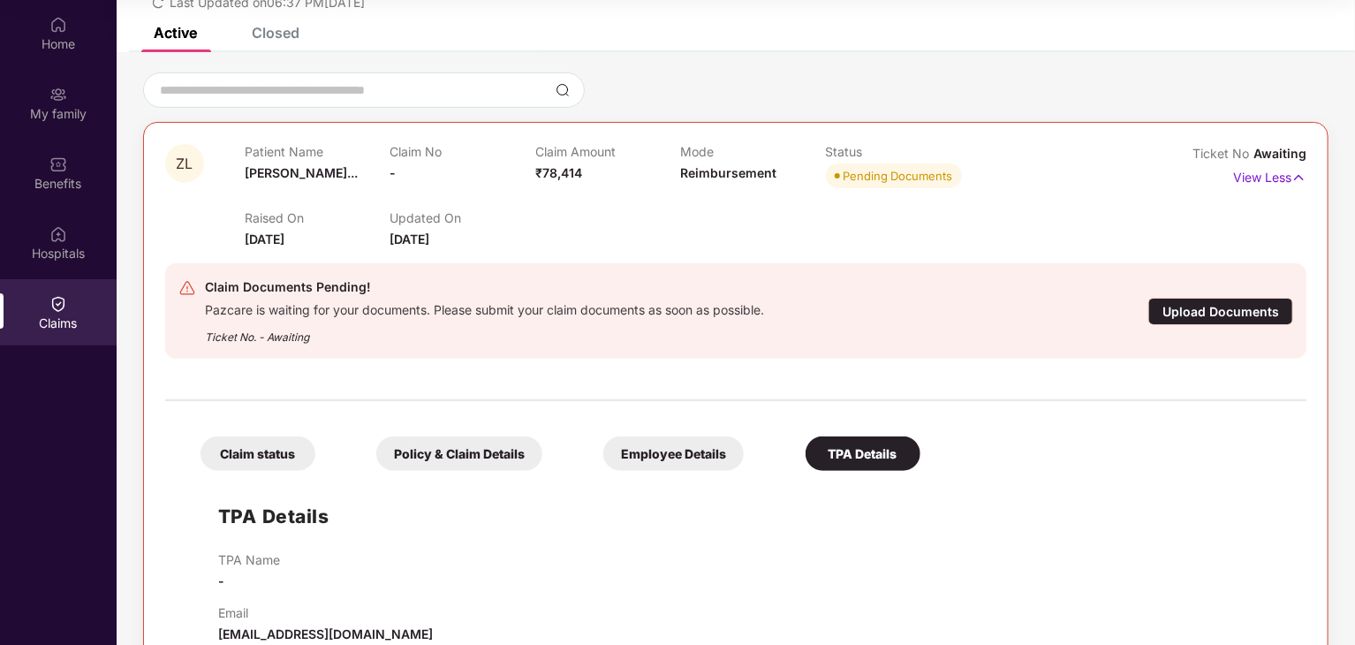
scroll to position [132, 0]
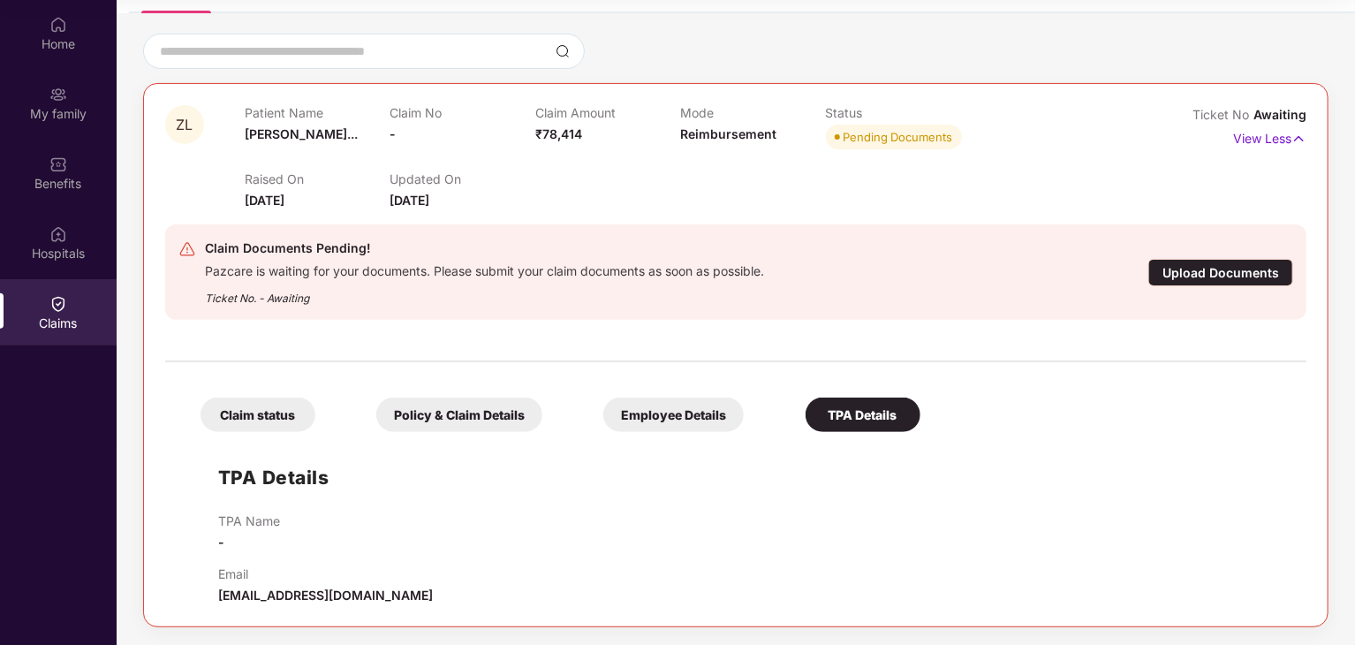
click at [264, 419] on div "Claim status" at bounding box center [257, 414] width 115 height 34
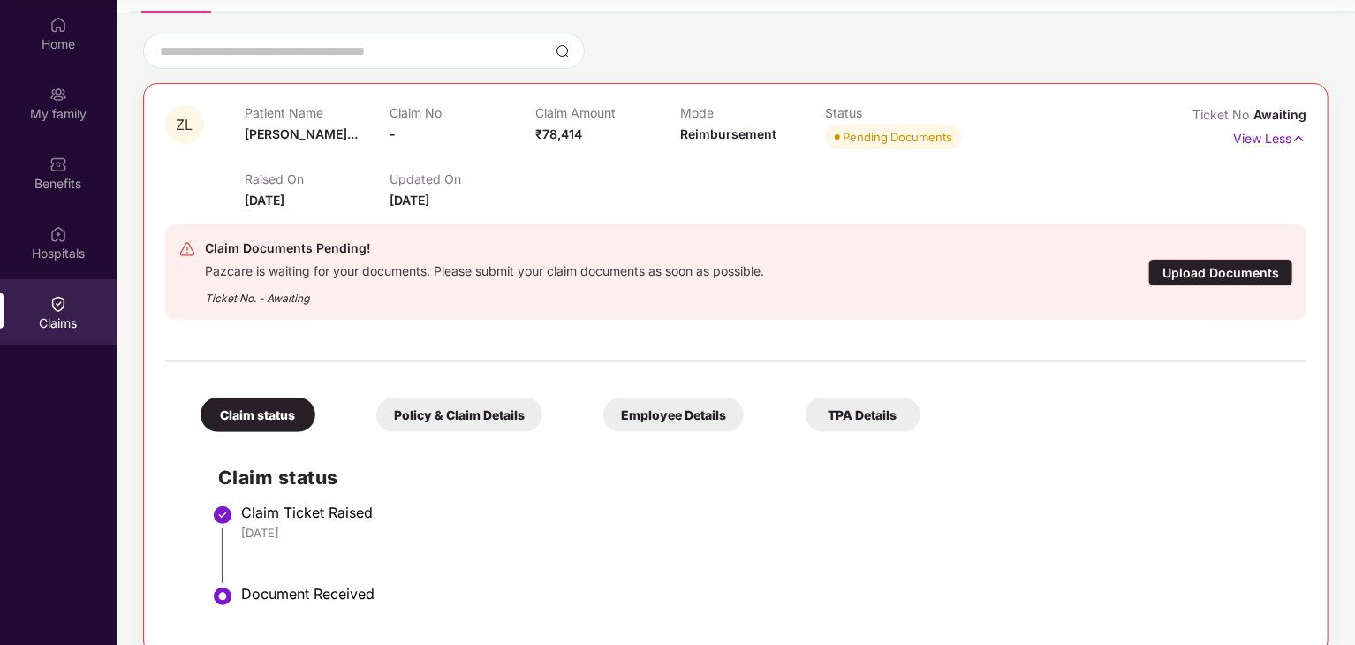
scroll to position [161, 0]
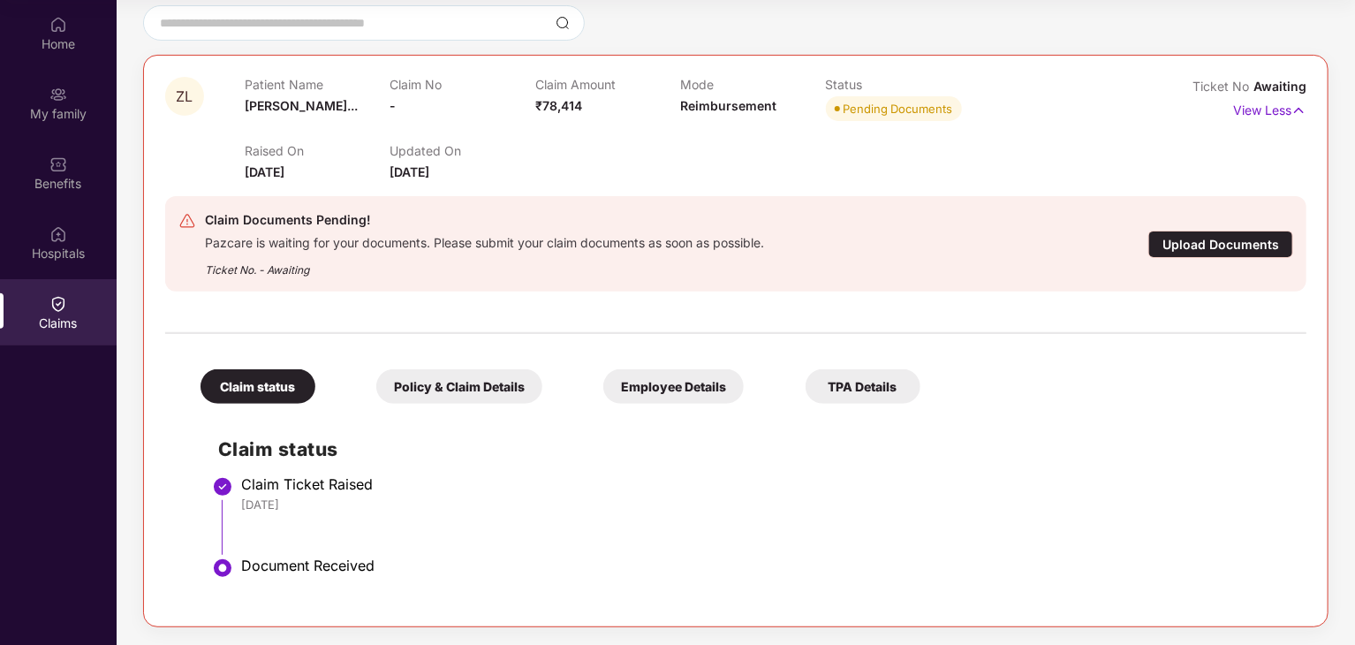
click at [1275, 106] on p "View Less" at bounding box center [1269, 108] width 73 height 24
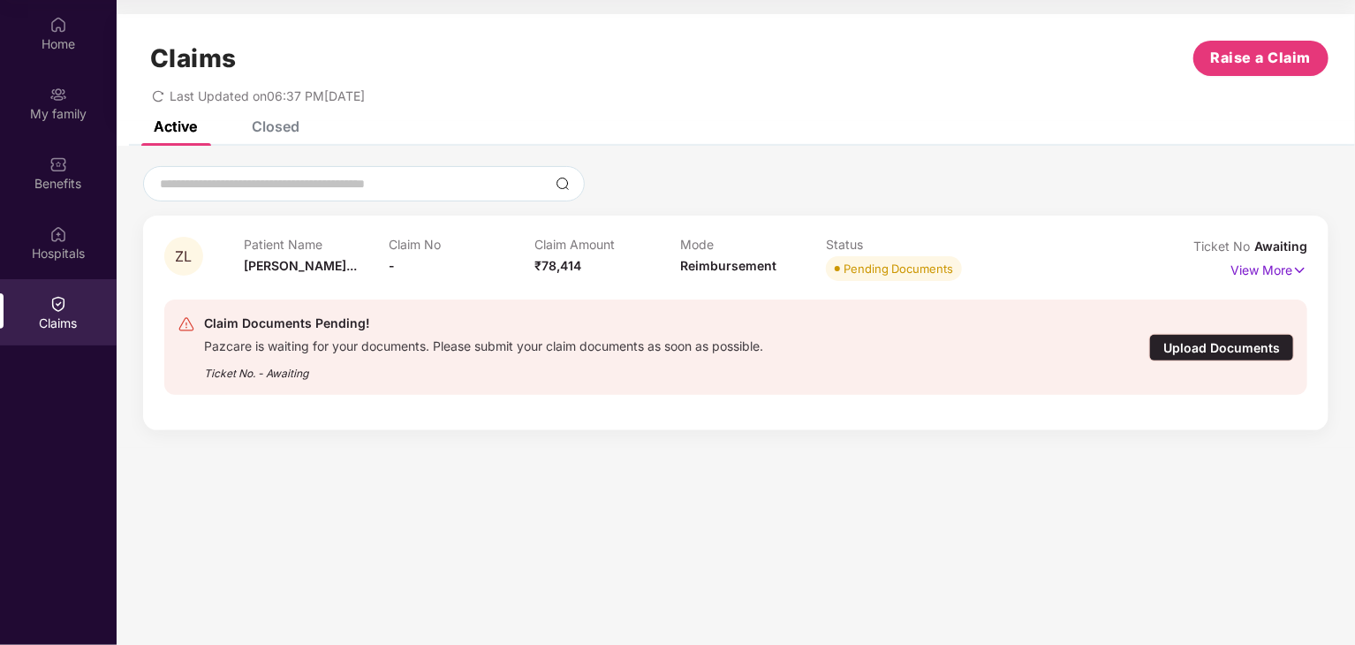
scroll to position [0, 0]
click at [1266, 50] on span "Raise a Claim" at bounding box center [1261, 58] width 101 height 22
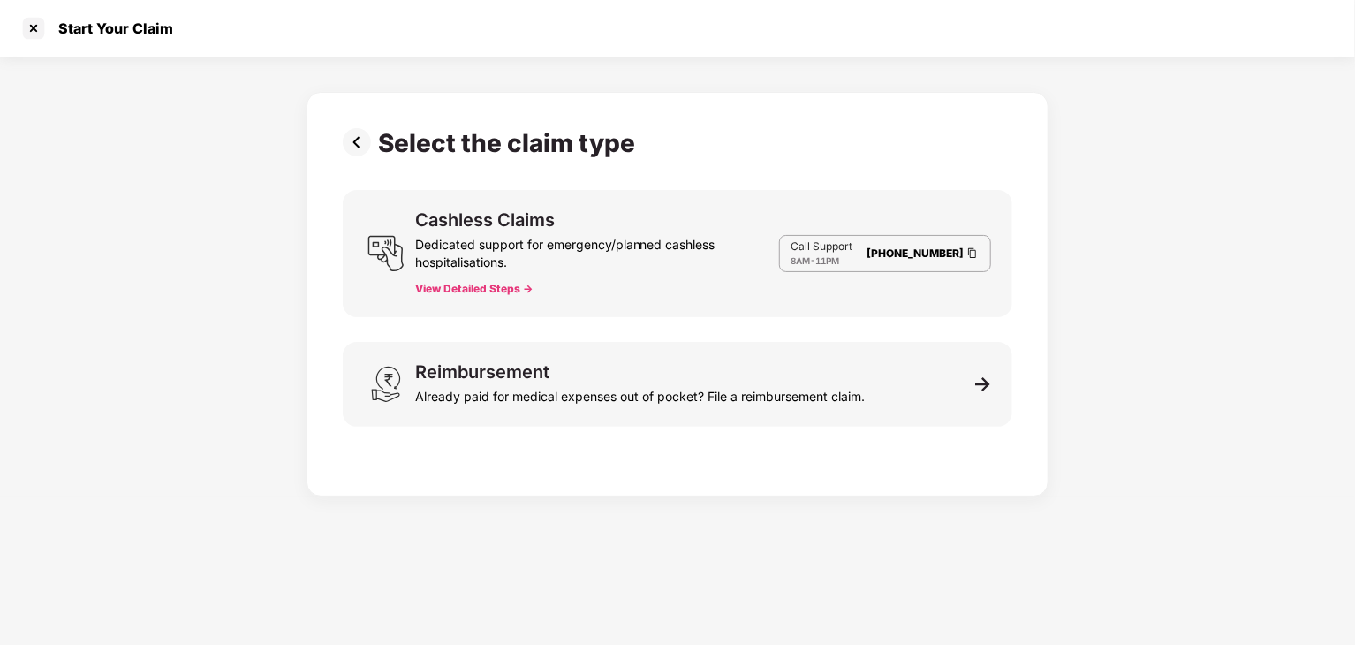
scroll to position [42, 0]
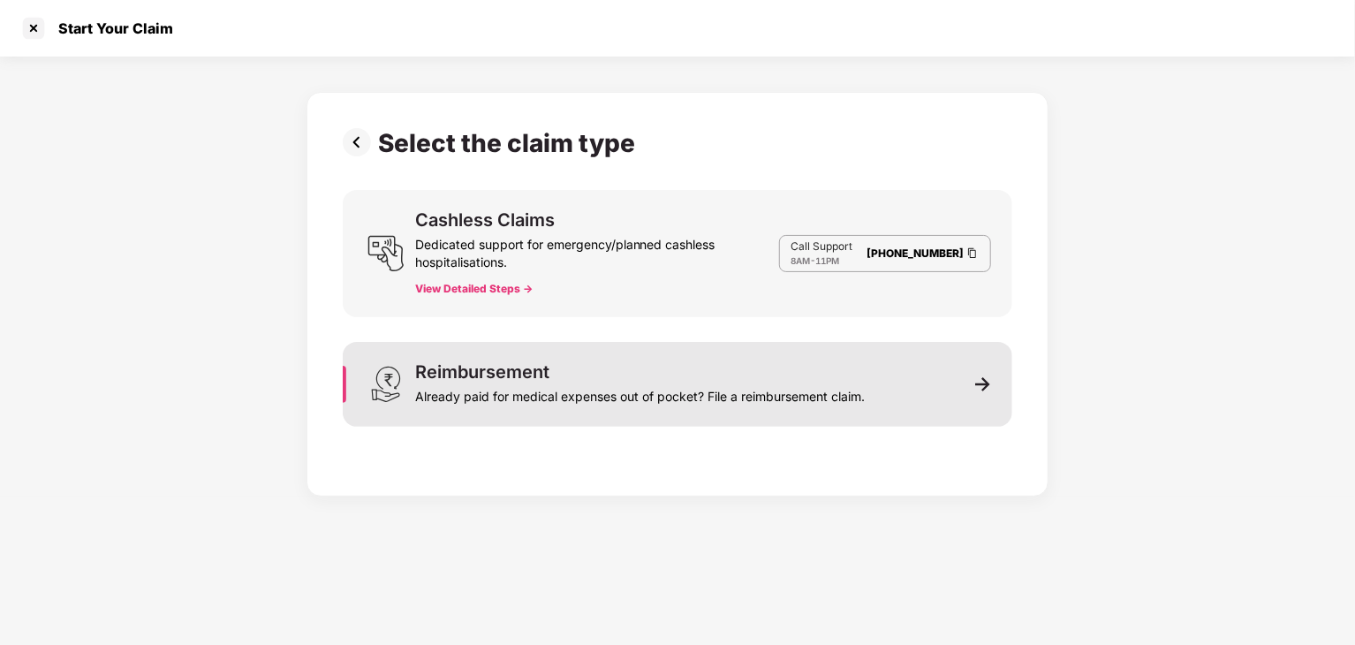
click at [896, 404] on div "Reimbursement Already paid for medical expenses out of pocket? File a reimburse…" at bounding box center [677, 384] width 669 height 85
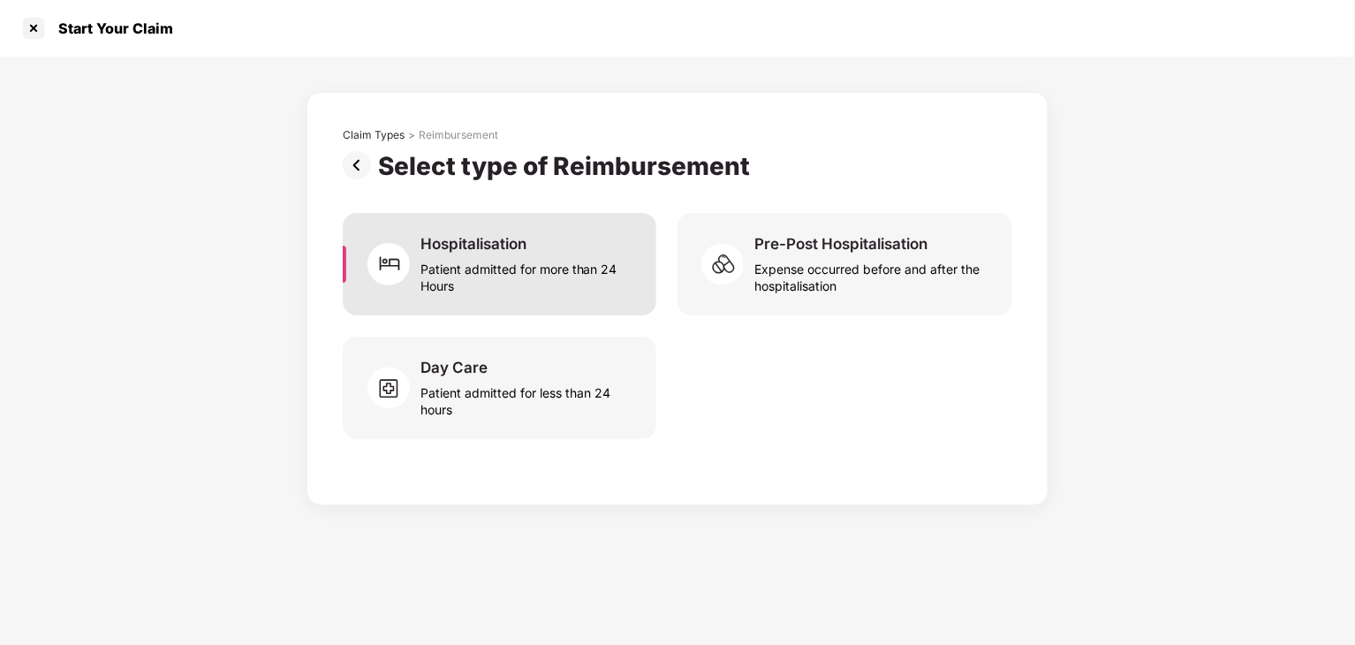
click at [476, 259] on div "Patient admitted for more than 24 Hours" at bounding box center [527, 273] width 215 height 41
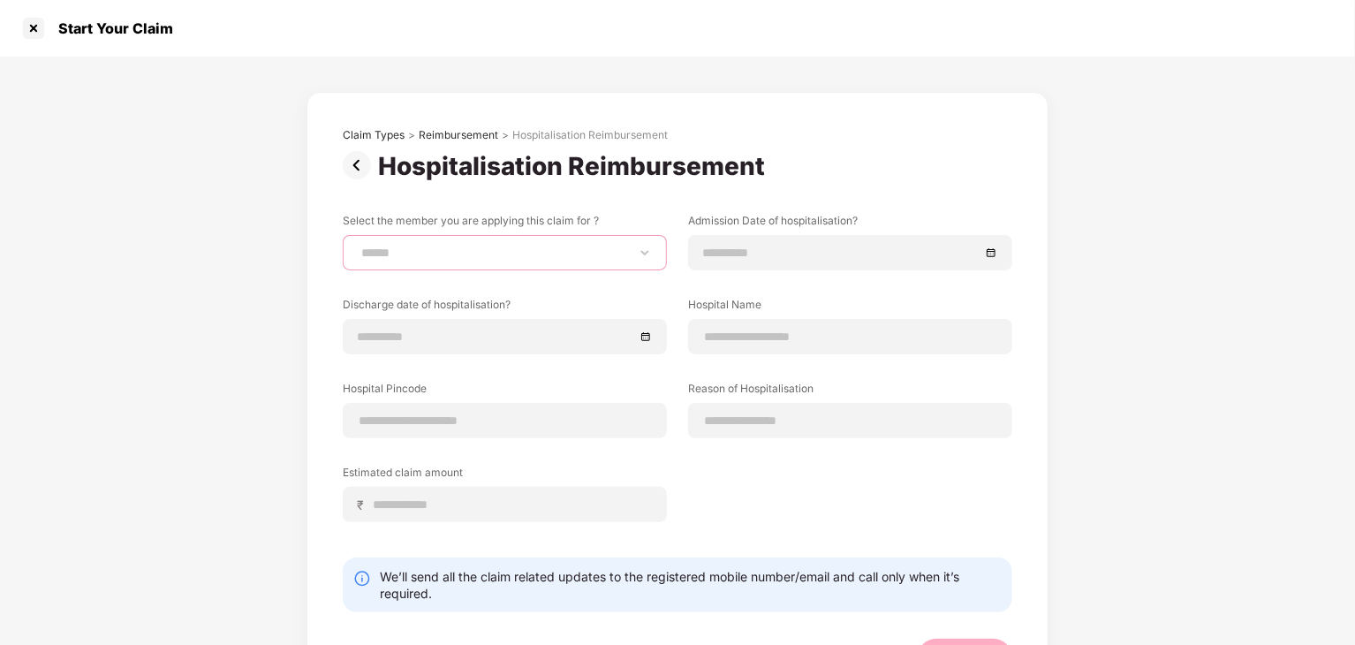
click at [529, 252] on select "**********" at bounding box center [505, 253] width 294 height 14
select select "**********"
click at [358, 246] on select "**********" at bounding box center [505, 253] width 294 height 14
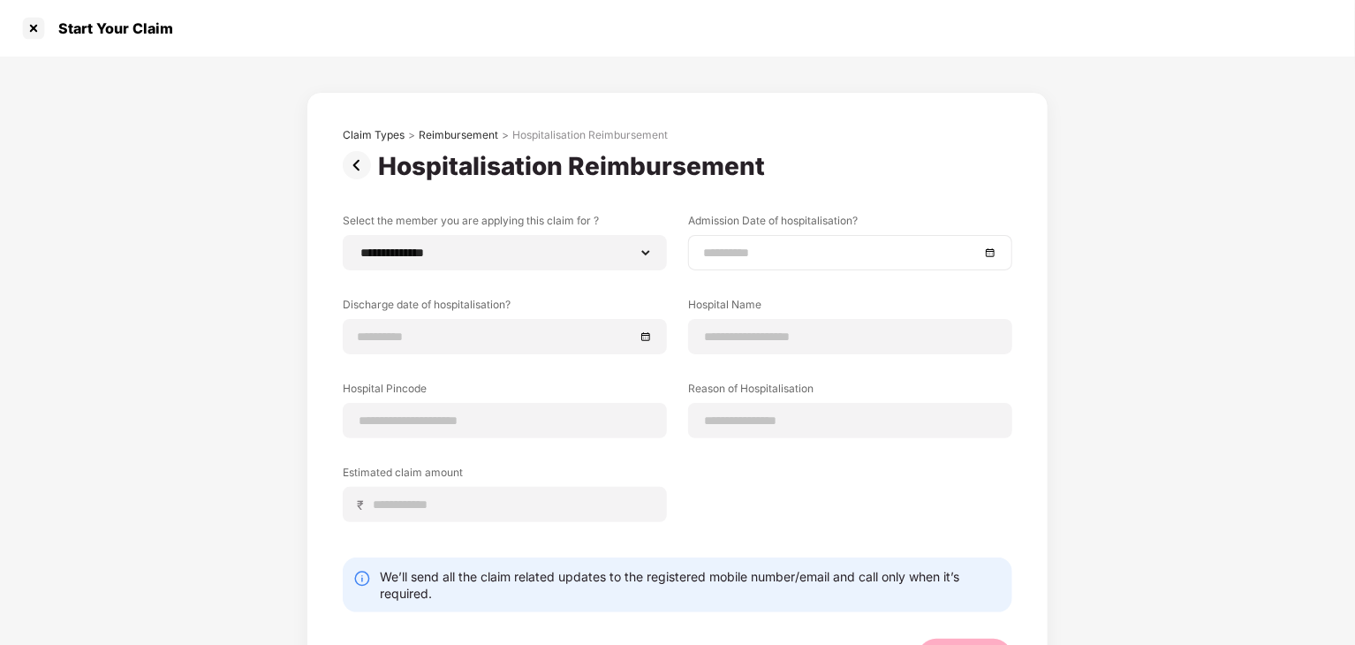
click at [777, 257] on input at bounding box center [841, 252] width 276 height 19
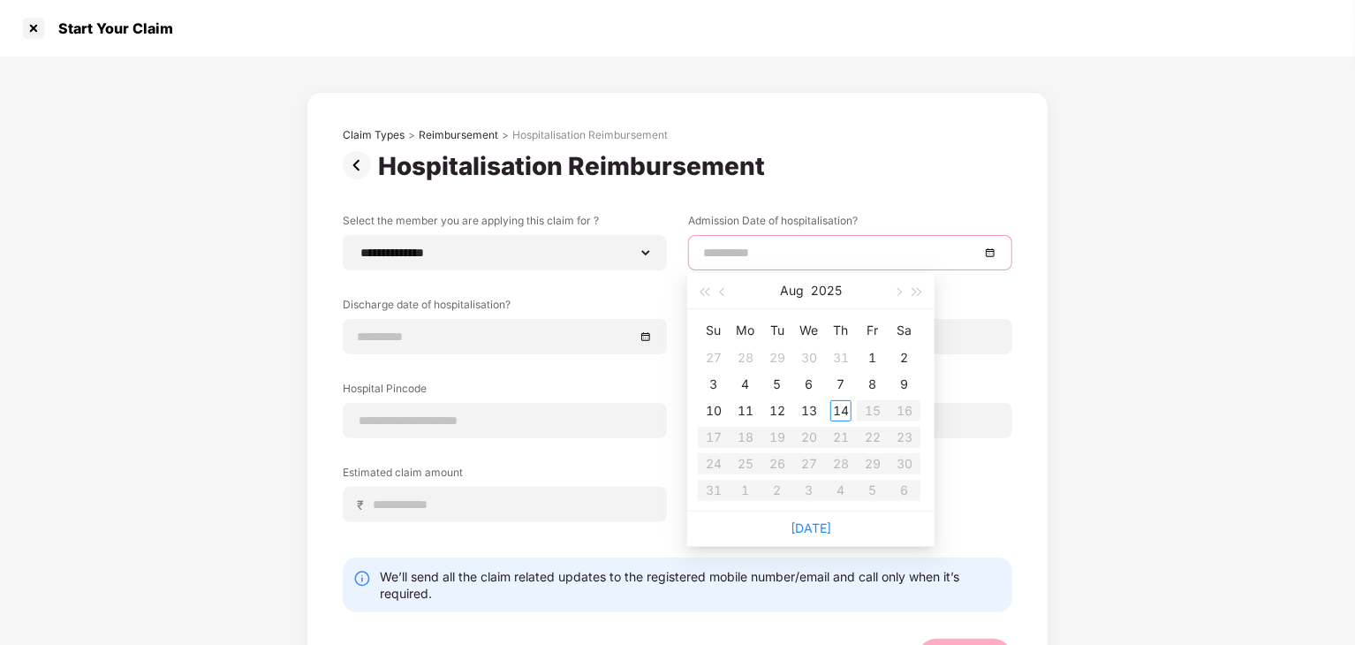
type input "**********"
click at [769, 382] on div "5" at bounding box center [777, 384] width 21 height 21
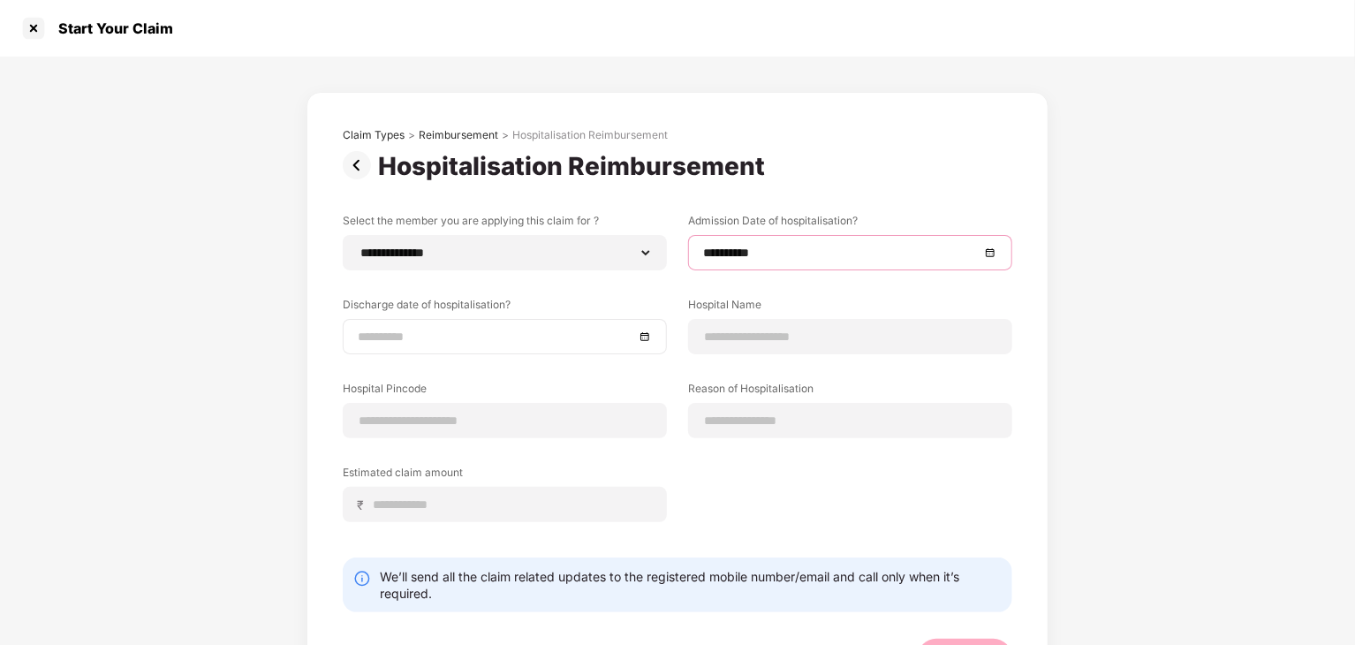
click at [480, 337] on input at bounding box center [496, 336] width 276 height 19
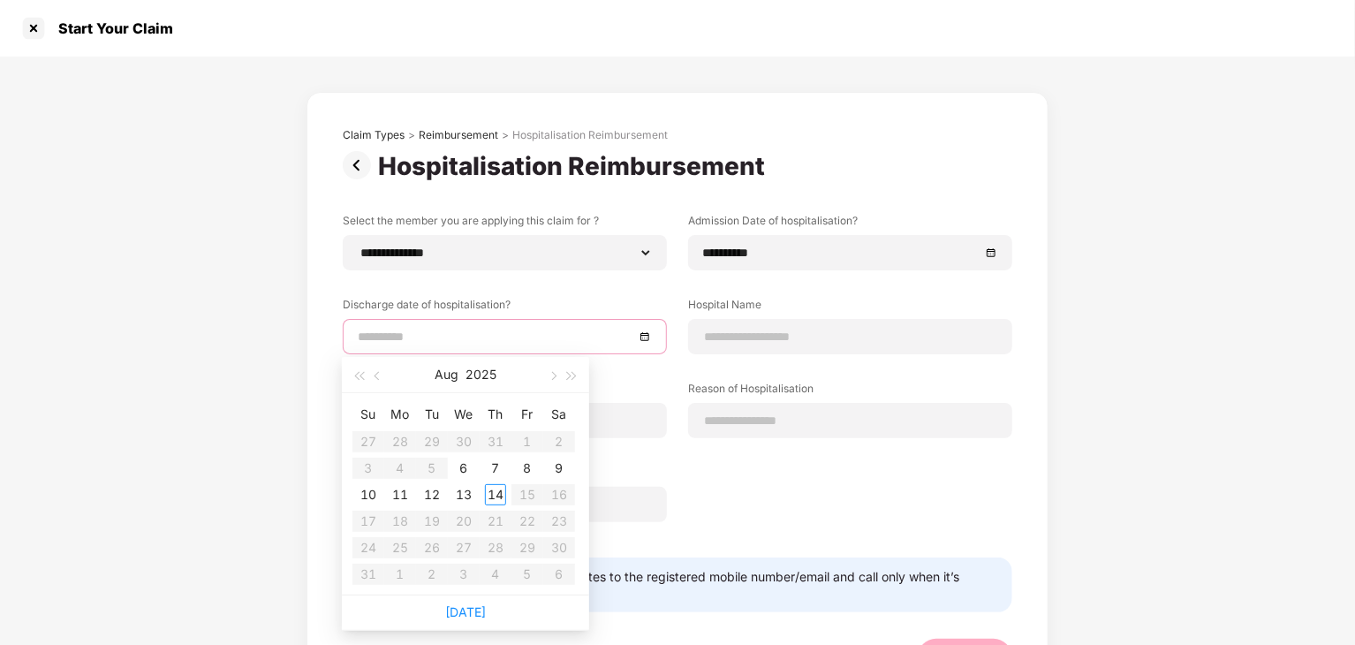
type input "**********"
click at [503, 469] on div "7" at bounding box center [495, 467] width 21 height 21
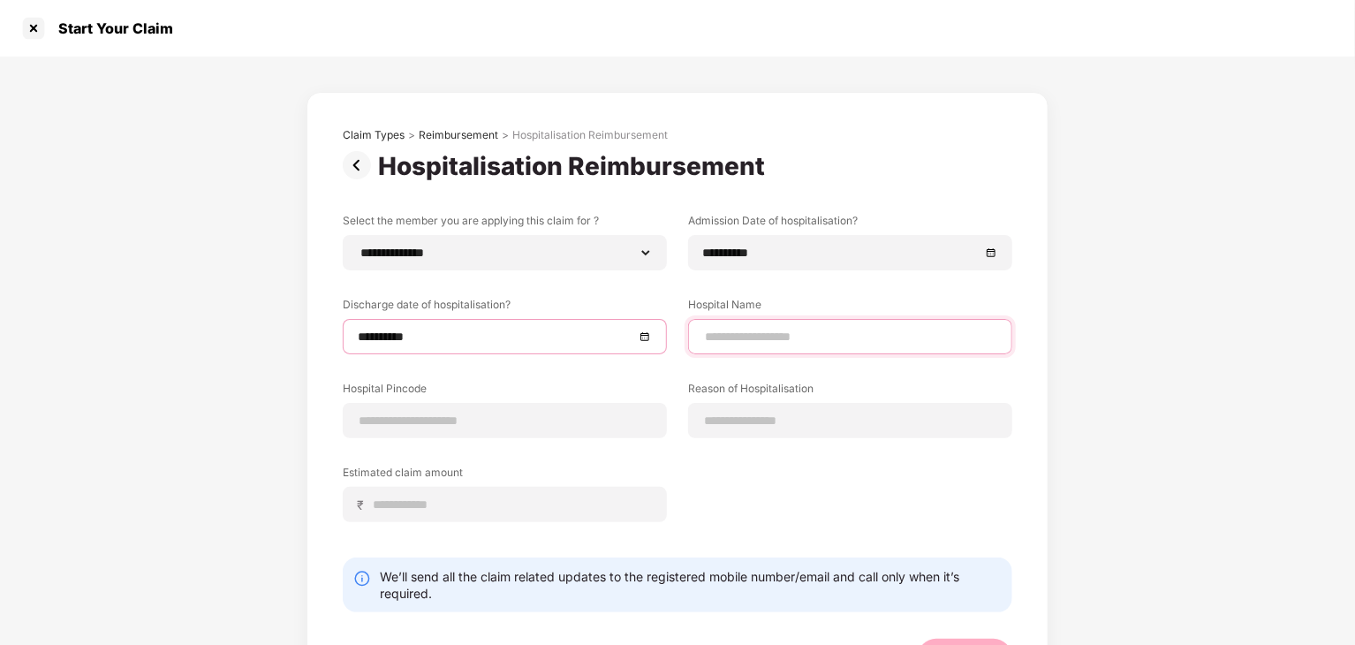
click at [742, 338] on input at bounding box center [850, 337] width 294 height 19
type input "**********"
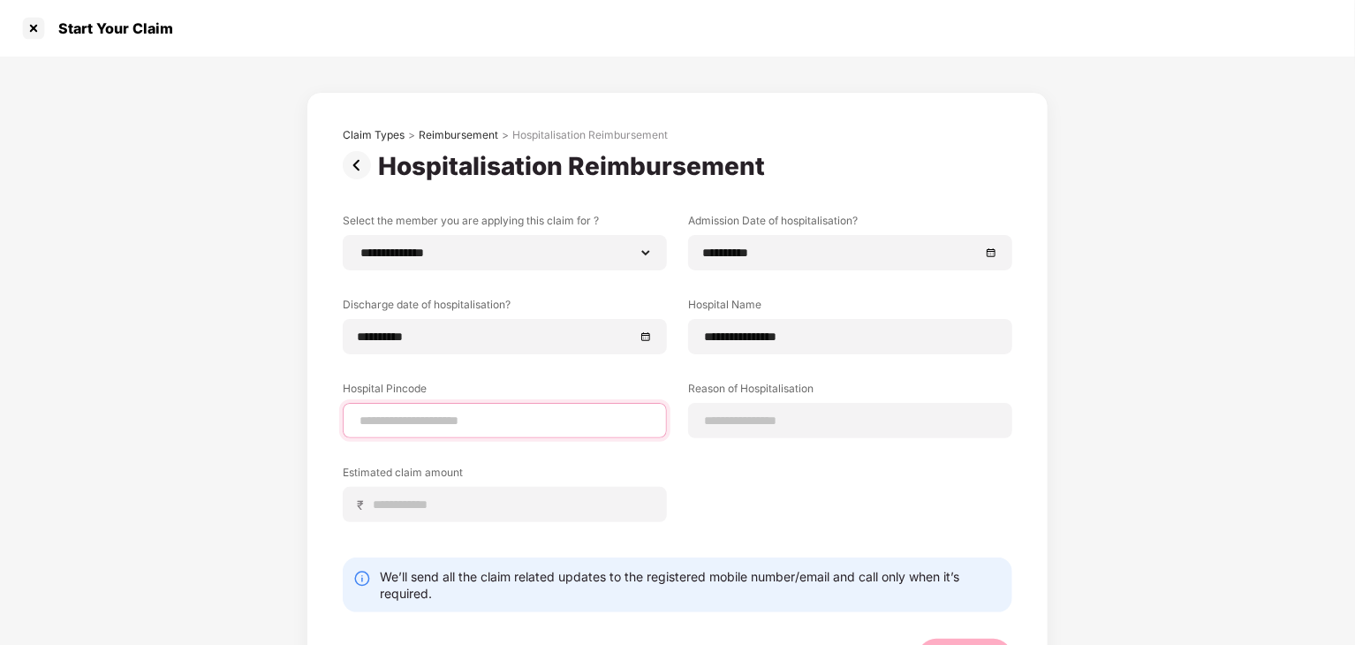
click at [506, 422] on input at bounding box center [505, 421] width 294 height 19
type input "******"
select select "******"
select select "**********"
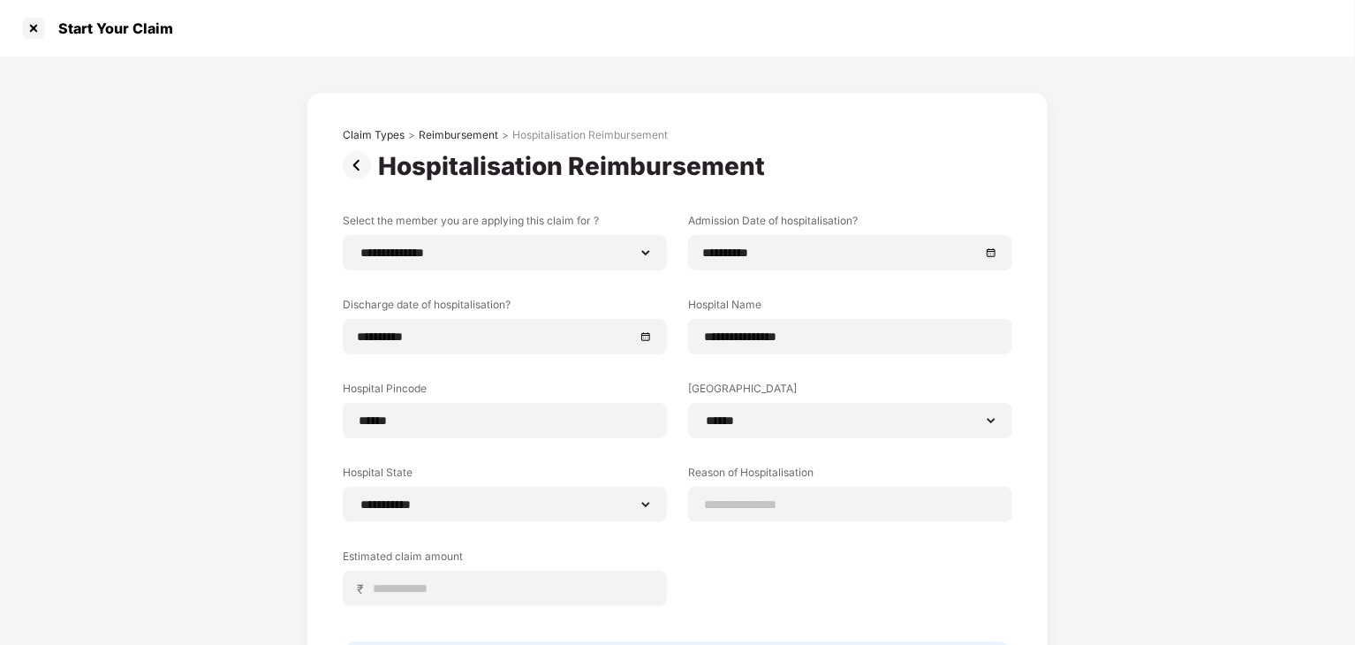
click at [816, 397] on label "[GEOGRAPHIC_DATA]" at bounding box center [850, 392] width 324 height 22
click at [780, 495] on input at bounding box center [850, 504] width 294 height 19
type input "*********"
click at [546, 587] on input at bounding box center [512, 588] width 280 height 19
type input "*****"
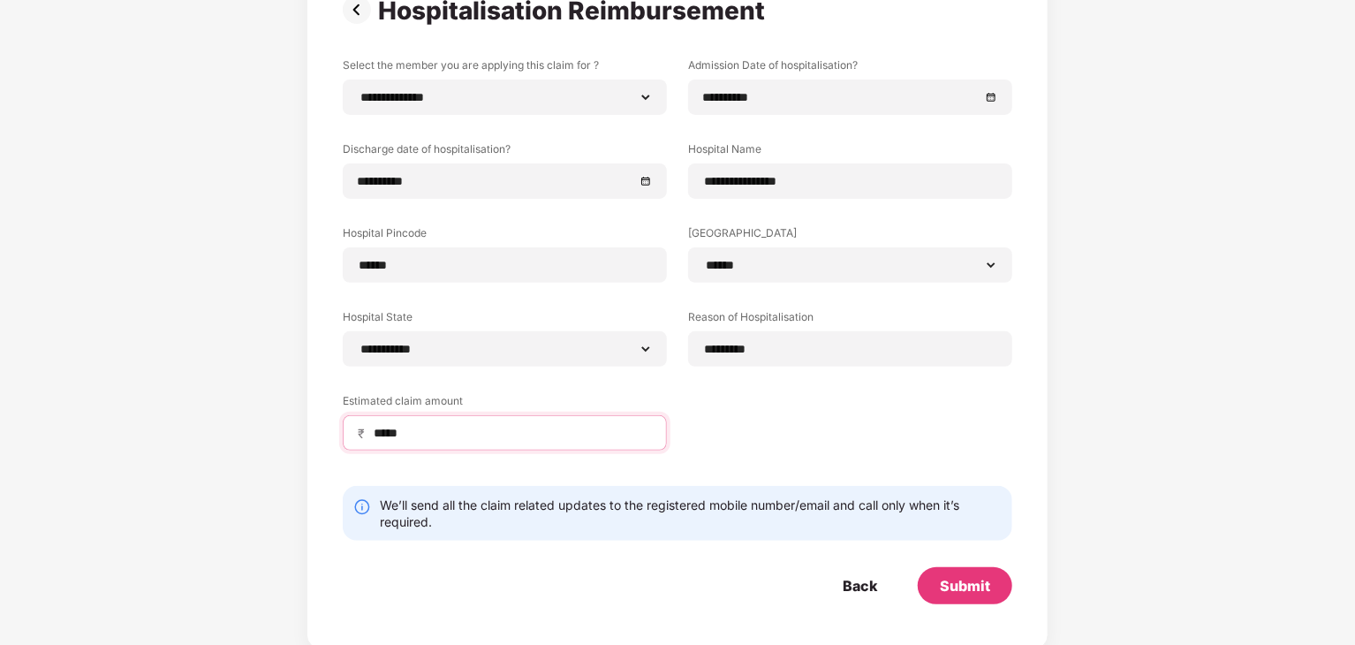
scroll to position [159, 0]
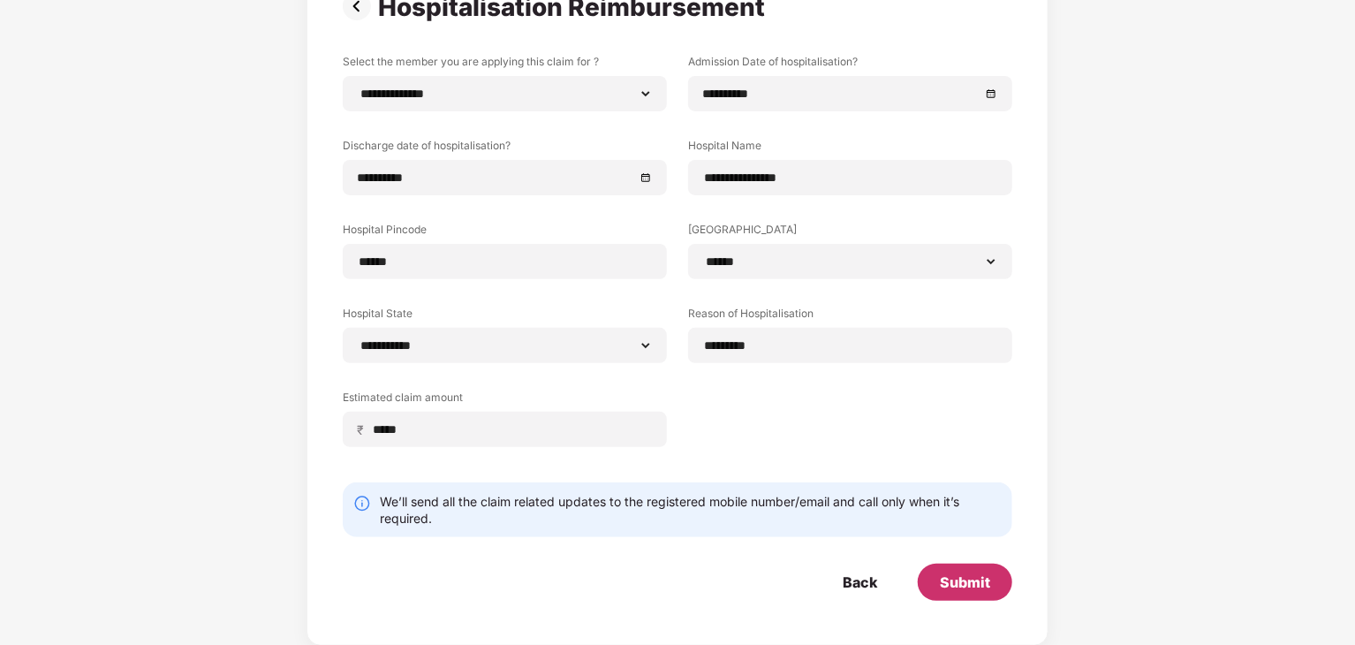
click at [961, 576] on div "Submit" at bounding box center [965, 581] width 50 height 19
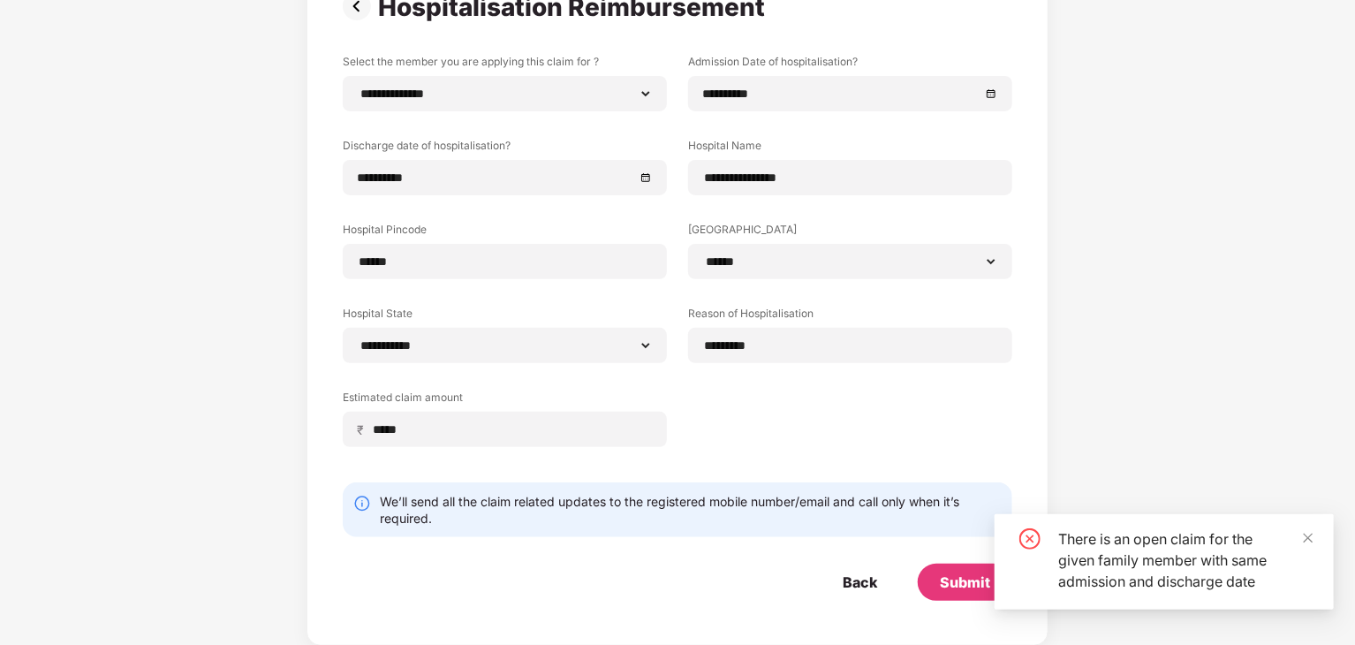
click at [1315, 534] on div "There is an open claim for the given family member with same admission and disc…" at bounding box center [1163, 561] width 339 height 95
drag, startPoint x: 855, startPoint y: 586, endPoint x: 879, endPoint y: 591, distance: 24.3
click at [855, 586] on div "Back" at bounding box center [860, 581] width 34 height 19
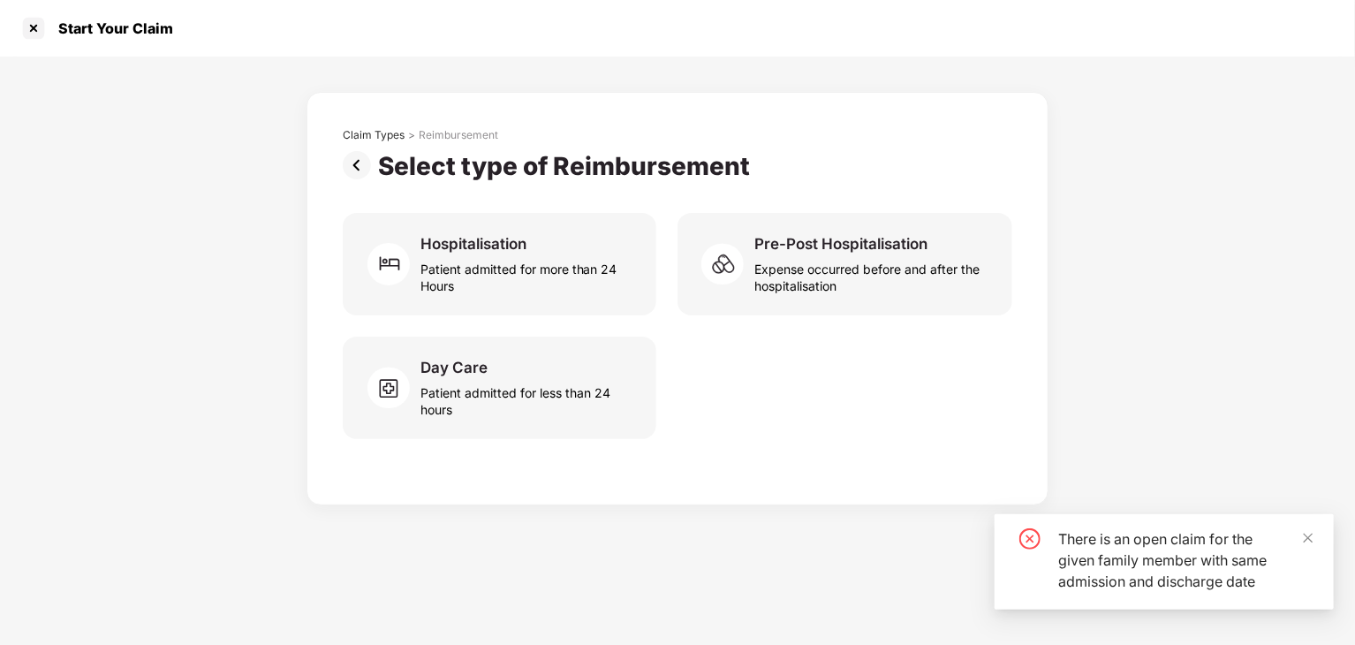
click at [355, 156] on img at bounding box center [360, 165] width 35 height 28
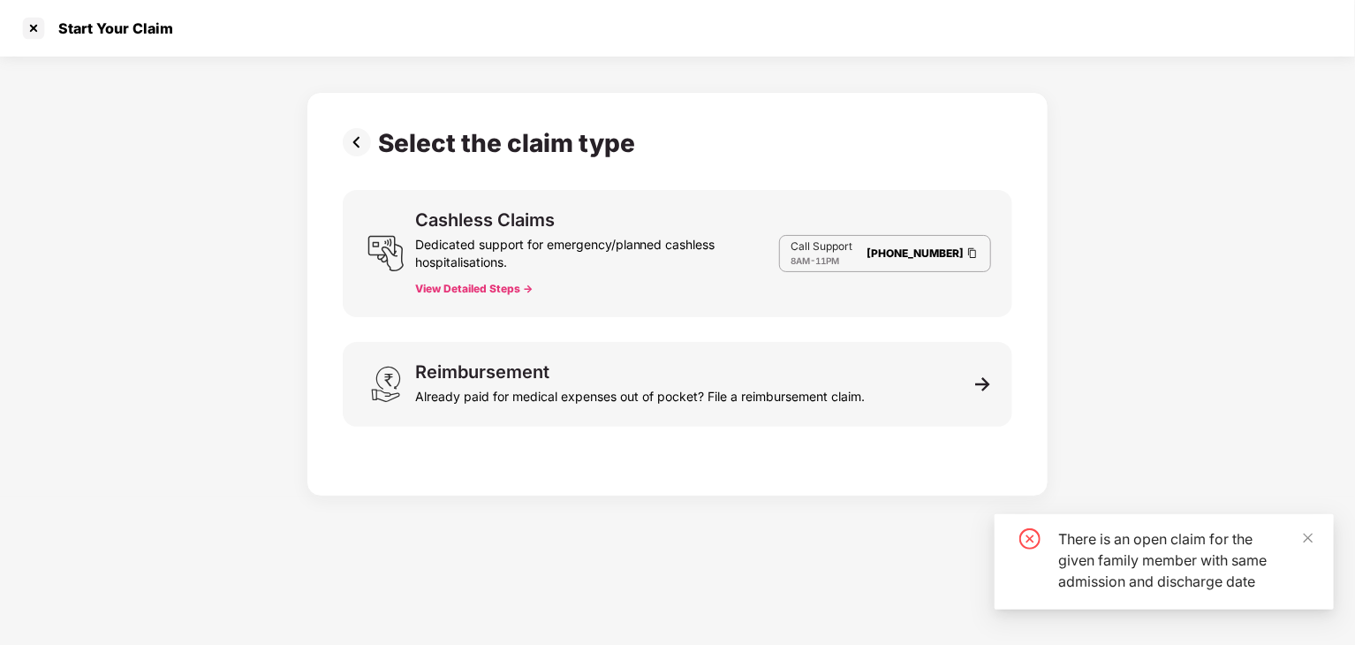
click at [365, 146] on img at bounding box center [360, 142] width 35 height 28
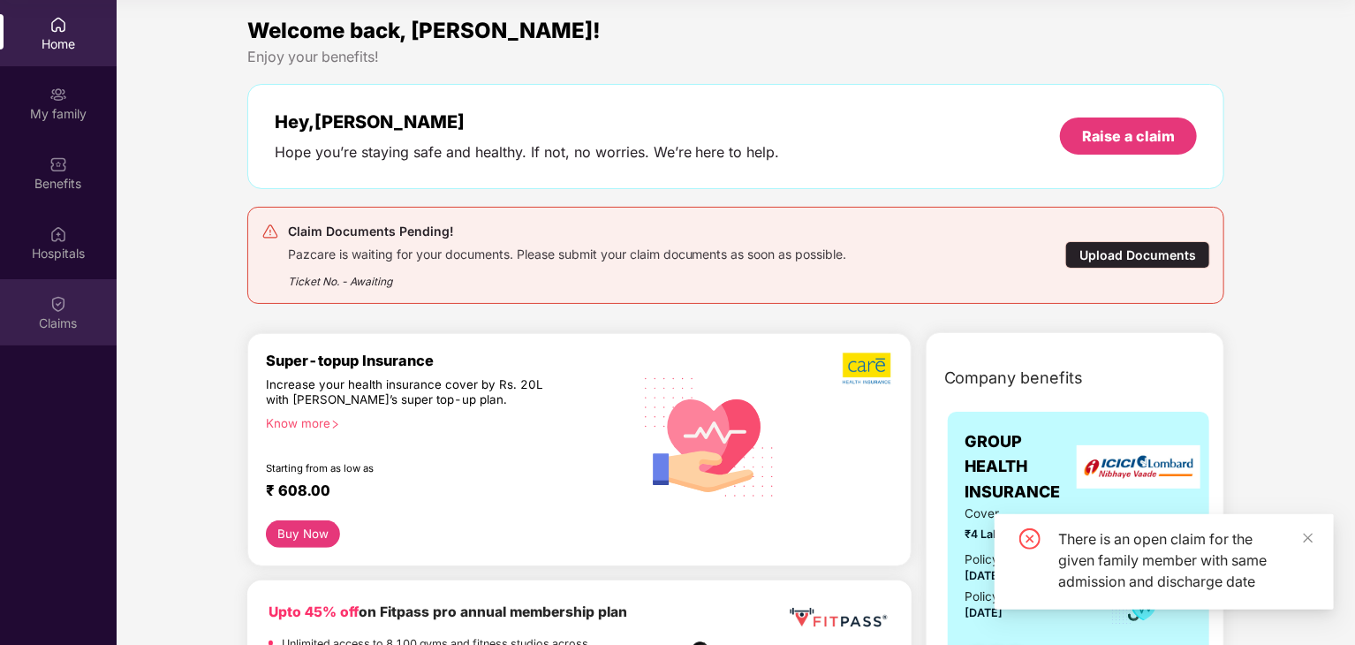
click at [70, 319] on div "Claims" at bounding box center [58, 323] width 117 height 18
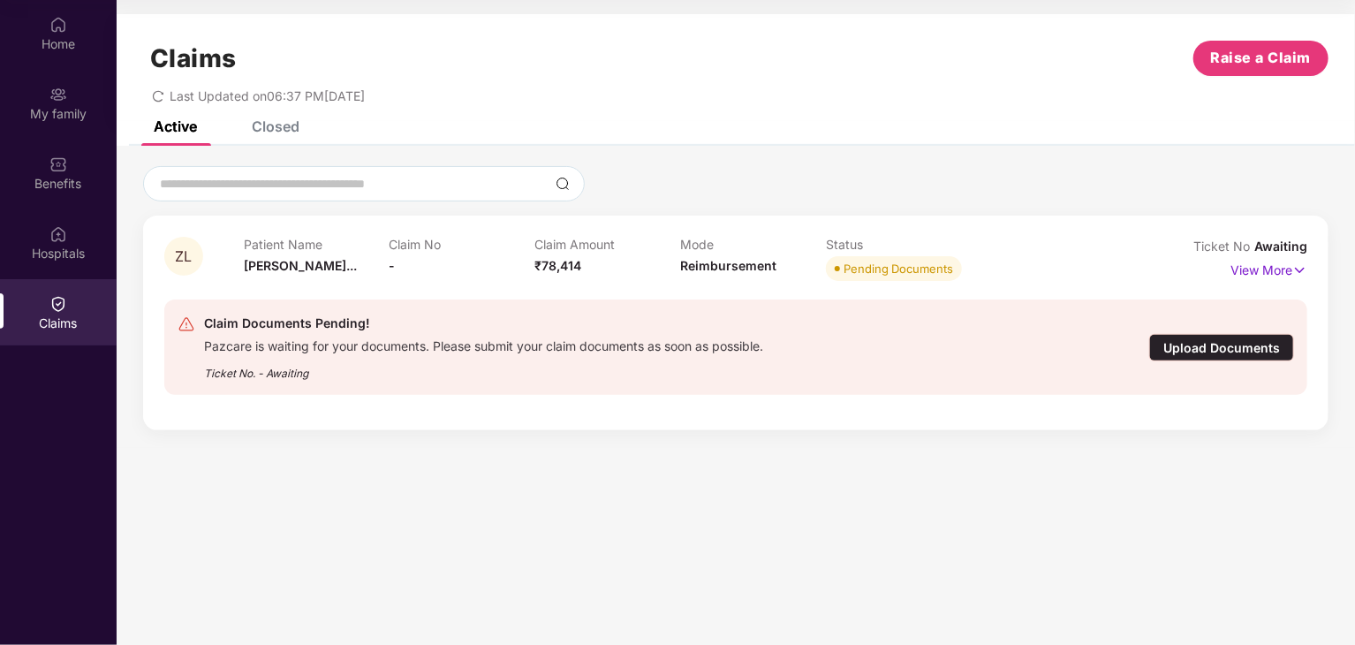
click at [1206, 347] on div "Upload Documents" at bounding box center [1221, 347] width 145 height 27
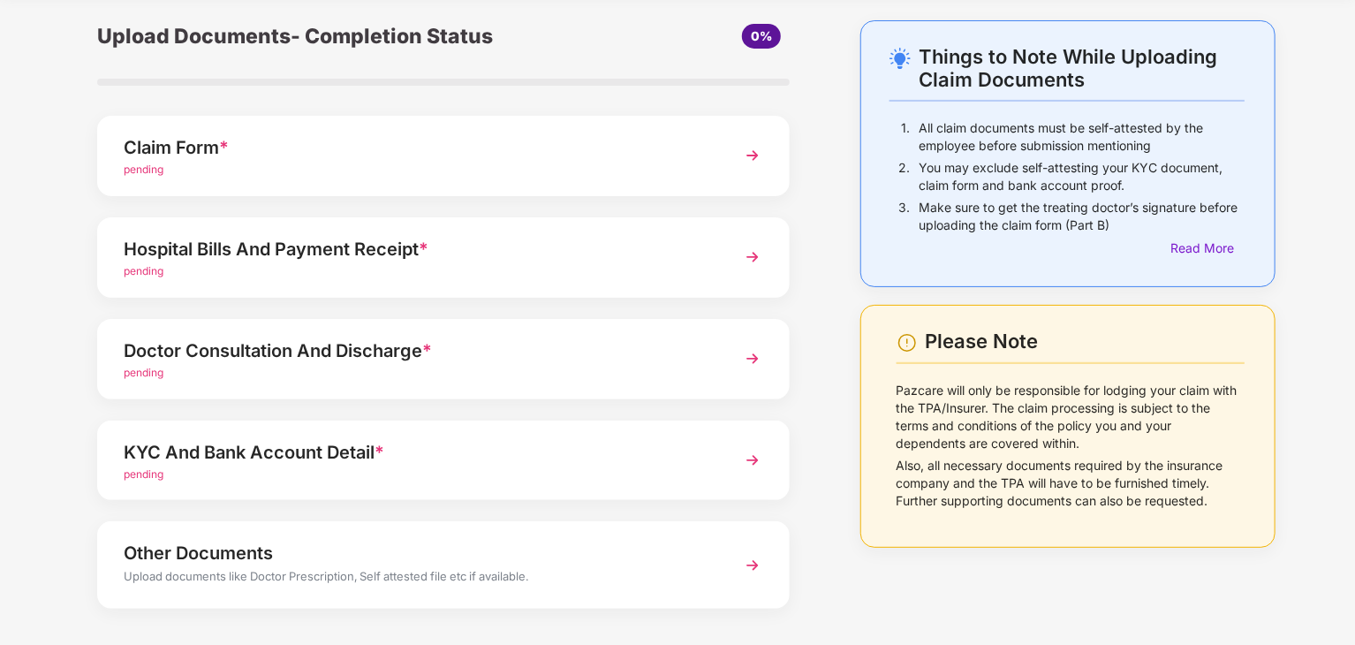
scroll to position [88, 0]
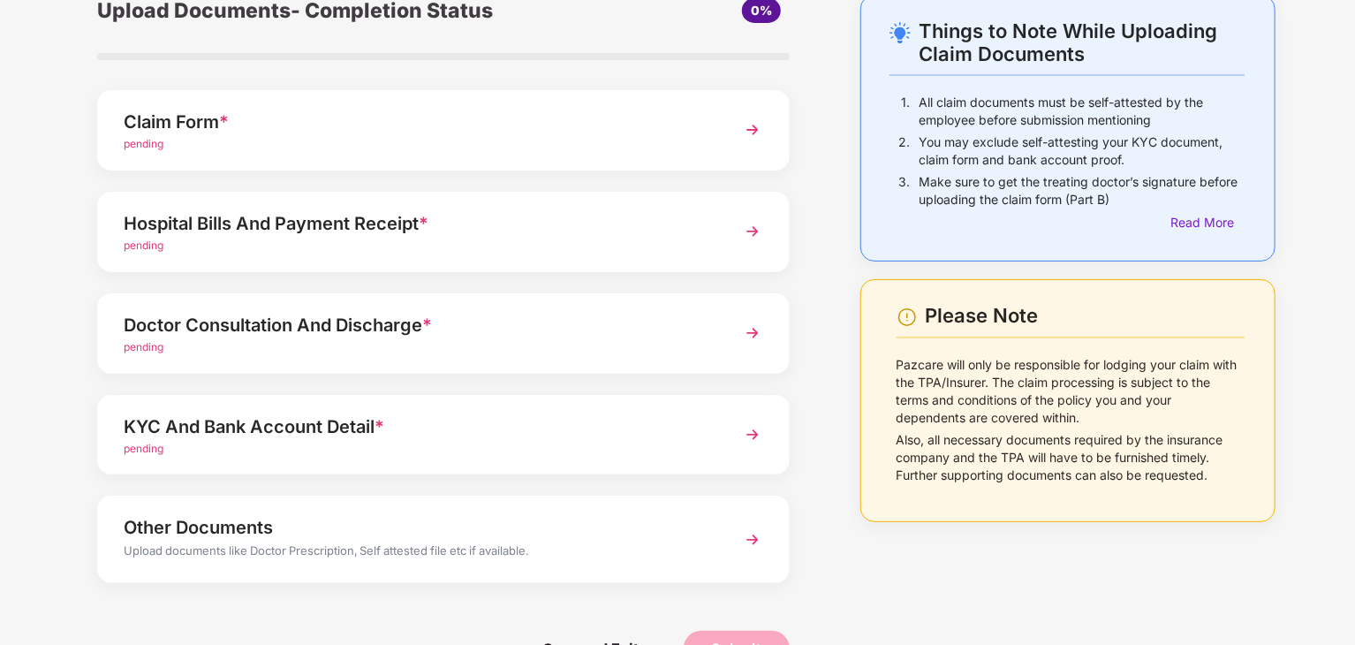
click at [316, 348] on div "pending" at bounding box center [417, 347] width 586 height 17
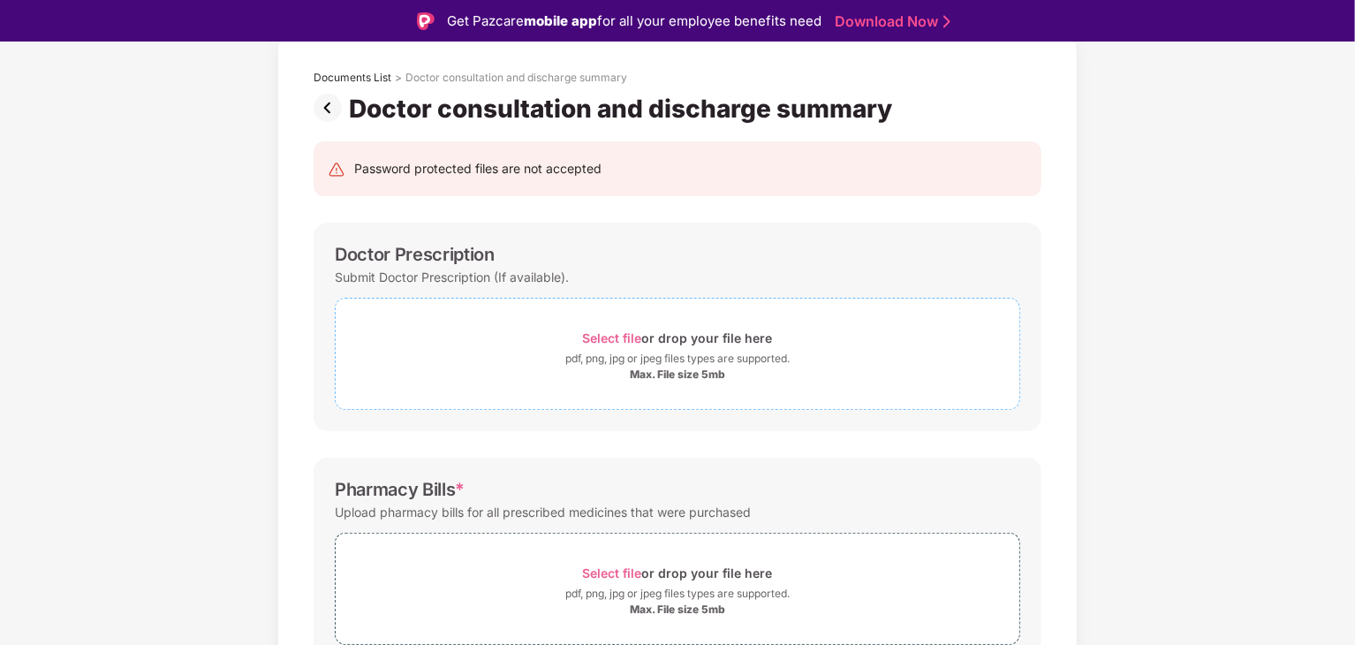
scroll to position [88, 0]
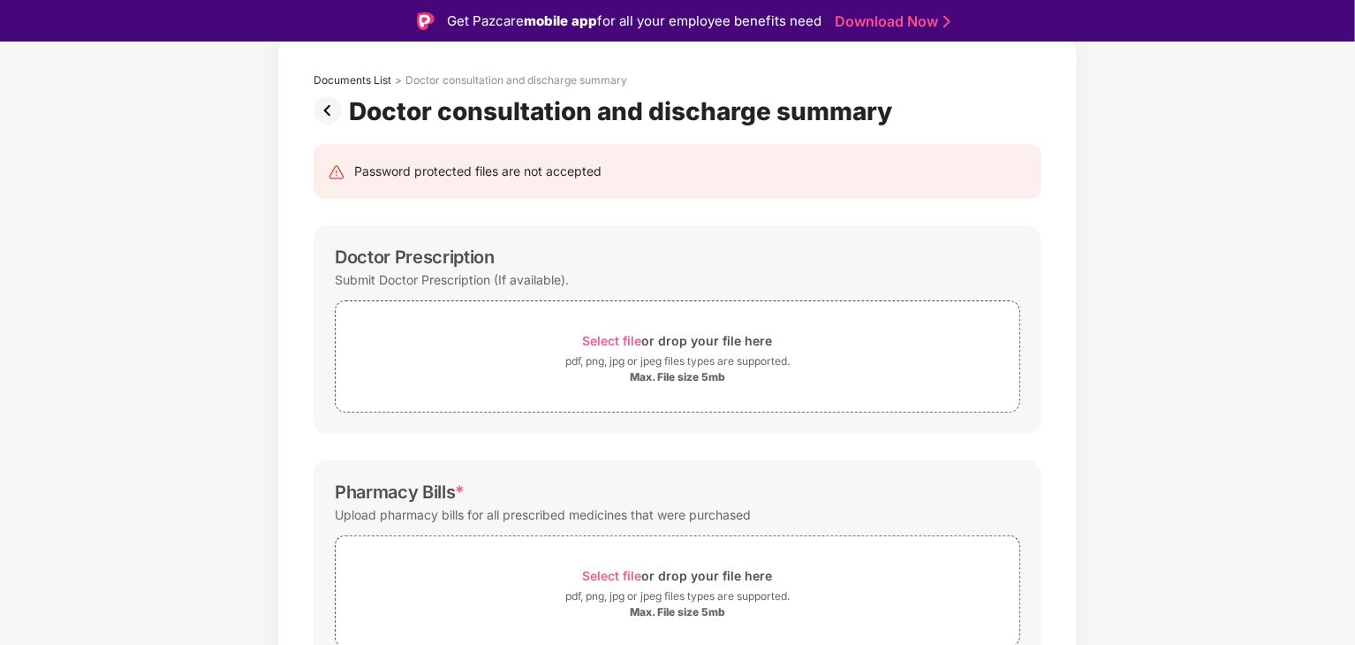
click at [335, 110] on img at bounding box center [331, 110] width 35 height 28
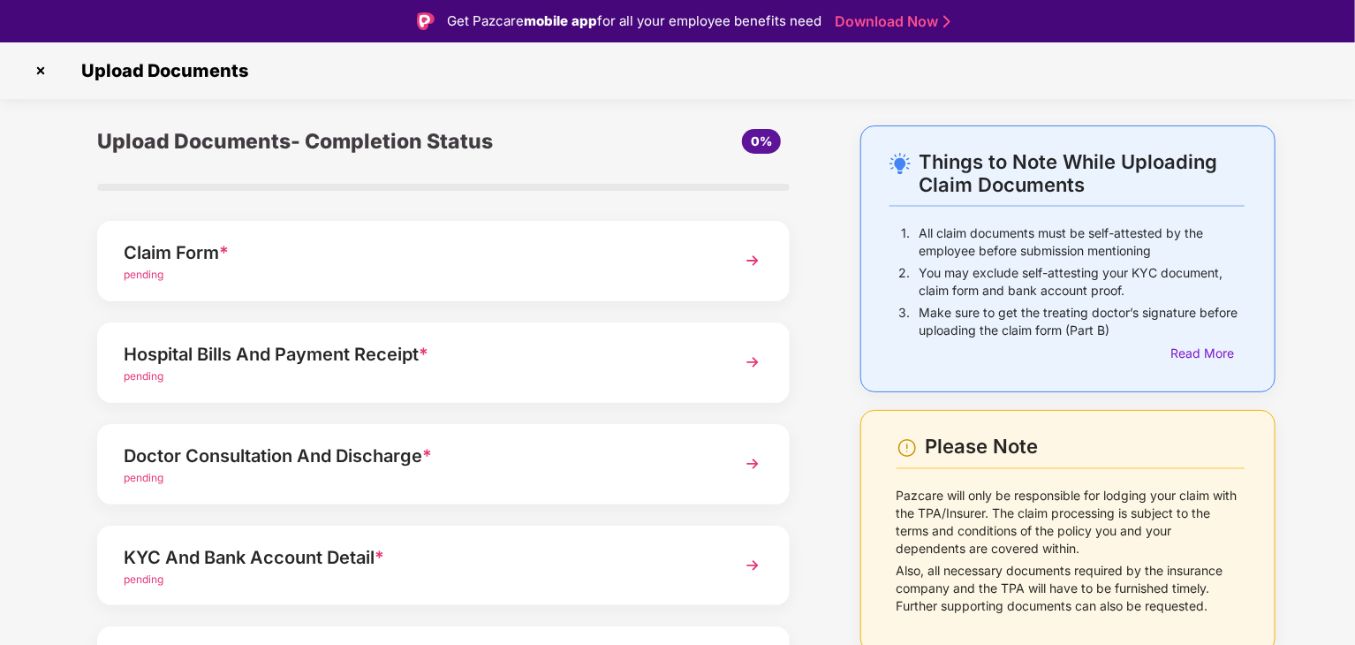
click at [341, 352] on div "Hospital Bills And Payment Receipt *" at bounding box center [417, 354] width 586 height 28
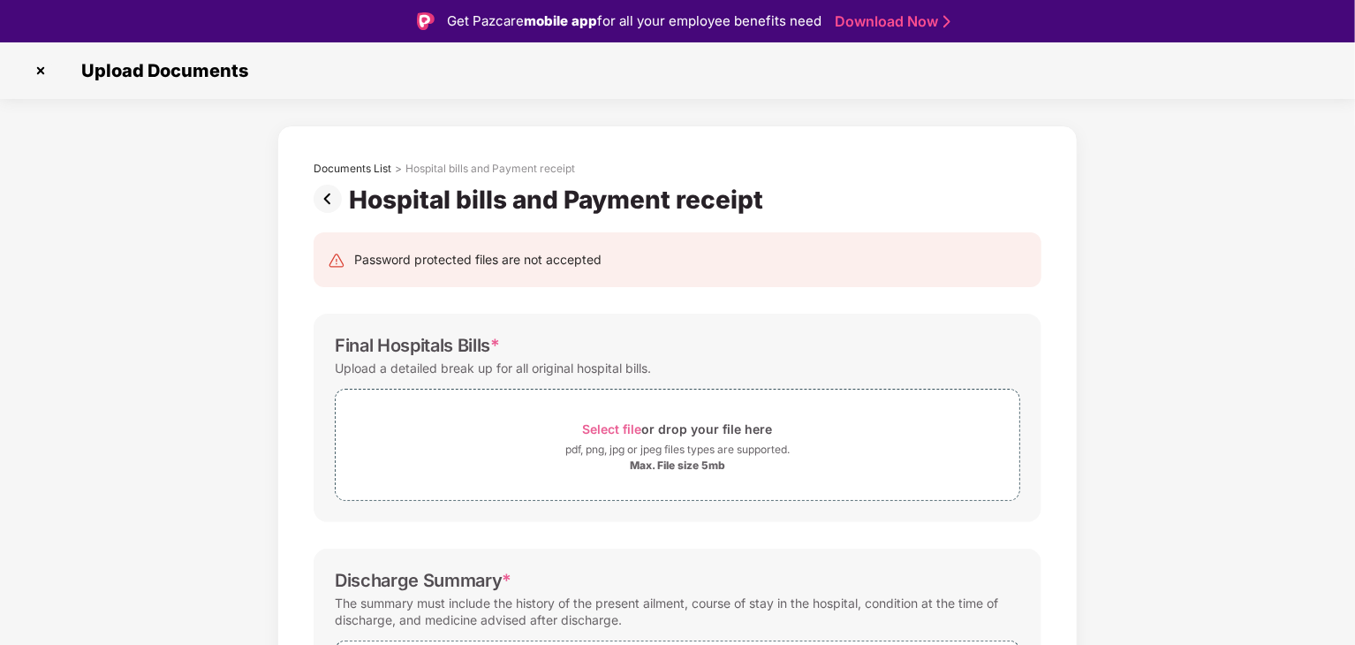
click at [323, 199] on img at bounding box center [331, 199] width 35 height 28
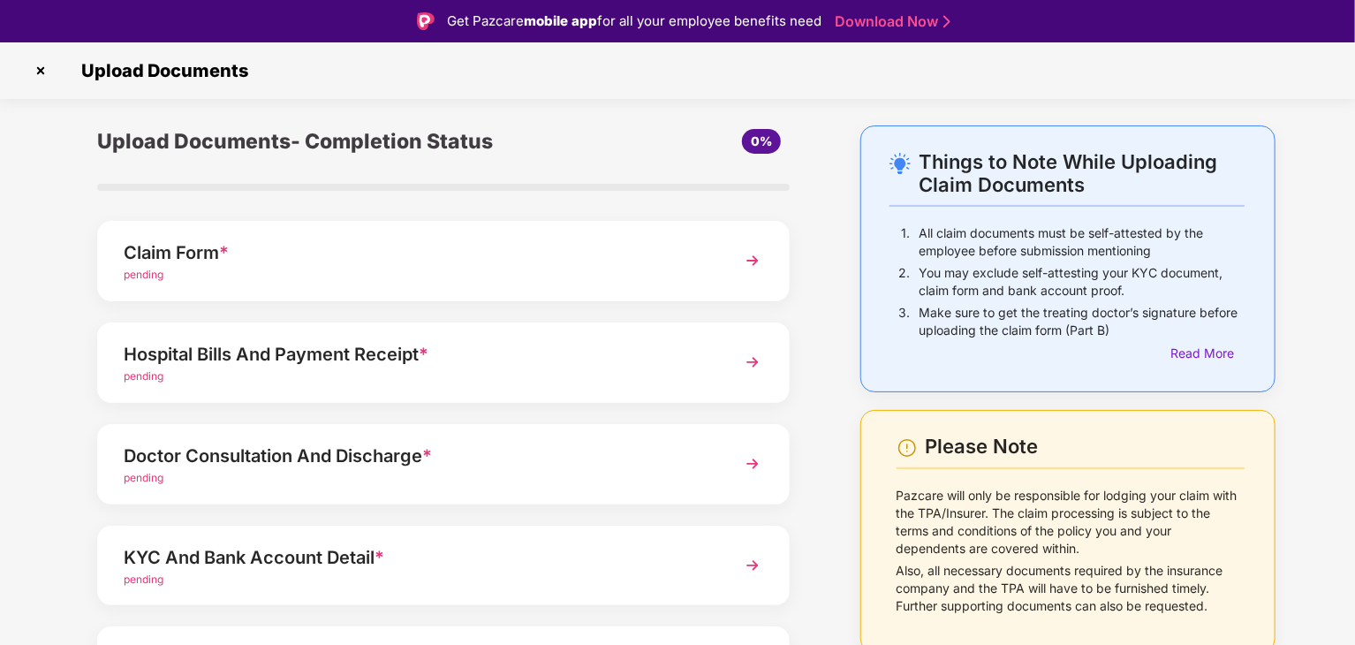
click at [344, 248] on div "Claim Form *" at bounding box center [417, 252] width 586 height 28
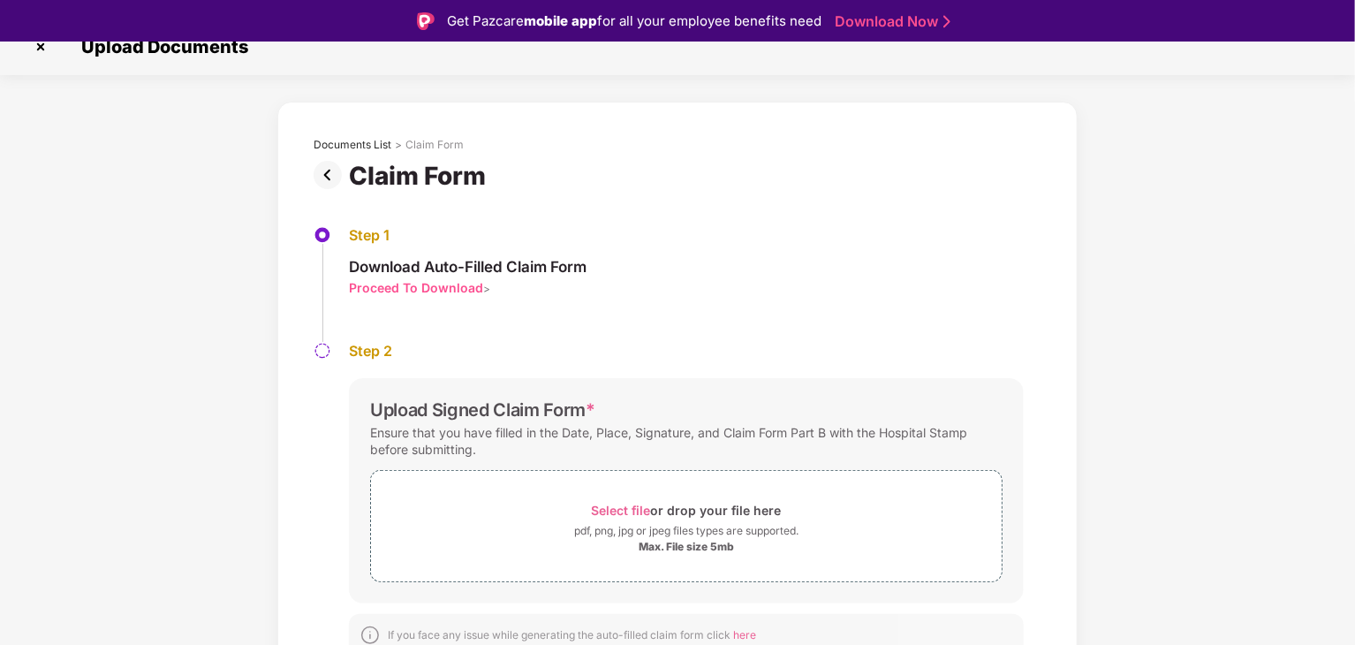
scroll to position [37, 0]
